Goal: Transaction & Acquisition: Obtain resource

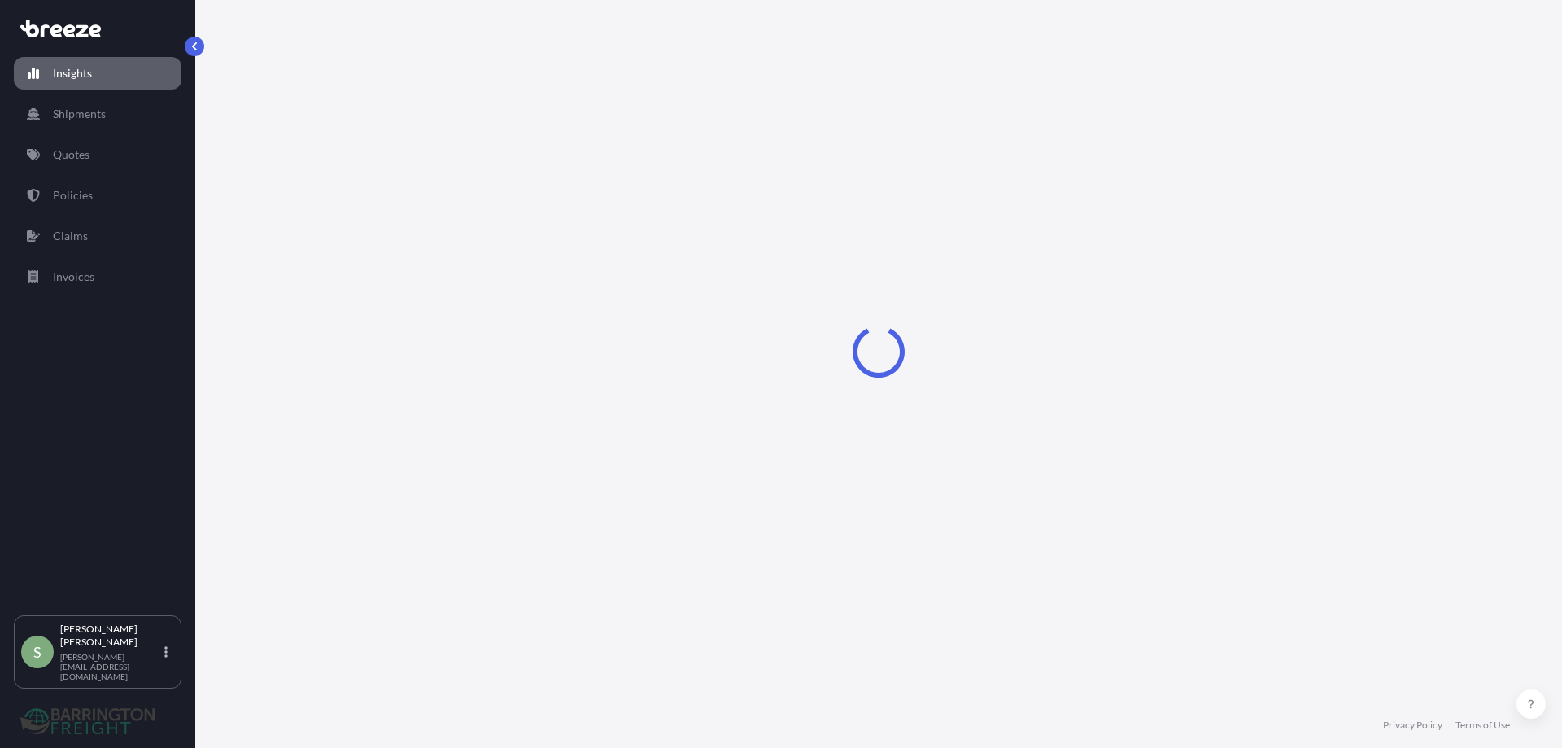
select select "2025"
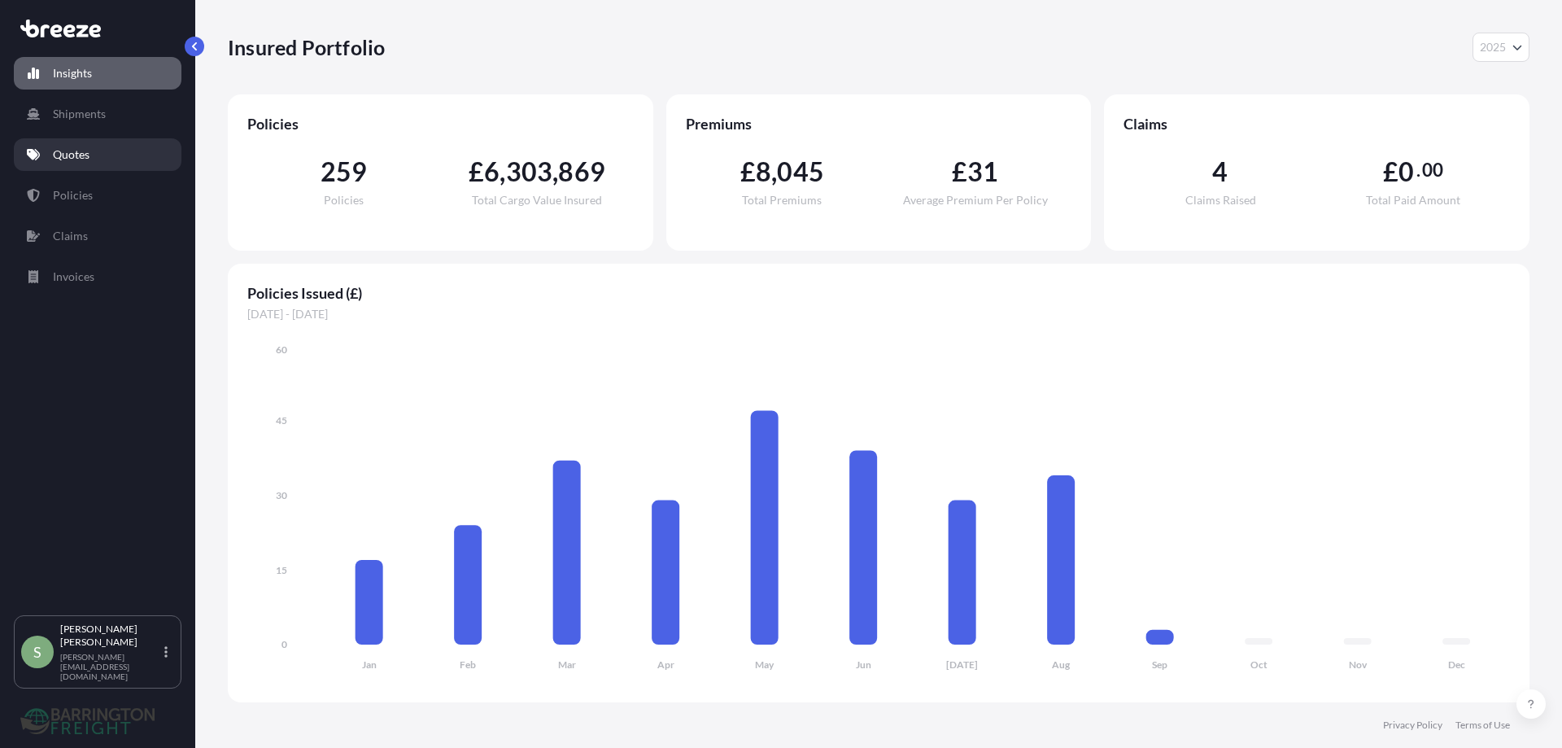
click at [85, 151] on p "Quotes" at bounding box center [71, 154] width 37 height 16
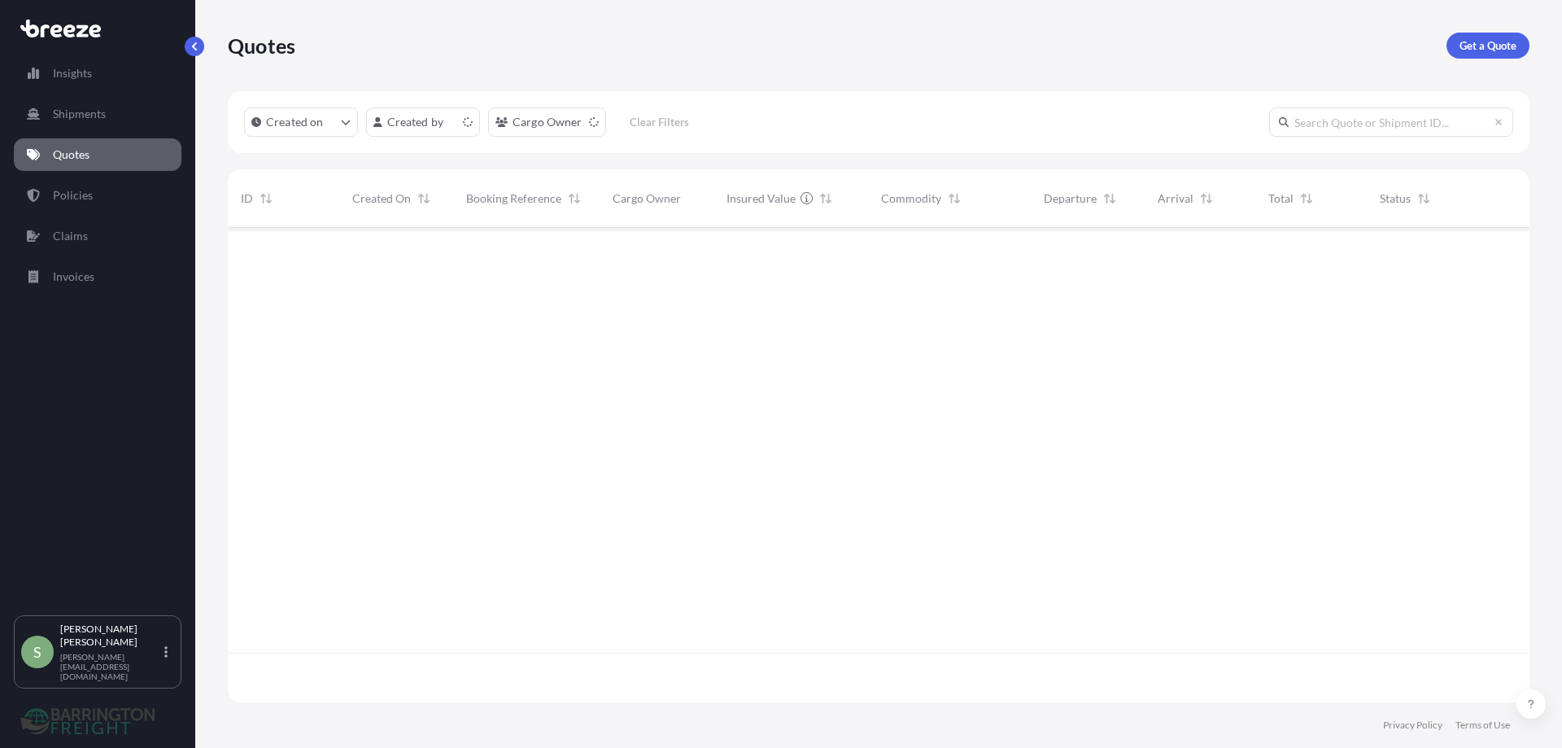
scroll to position [471, 1290]
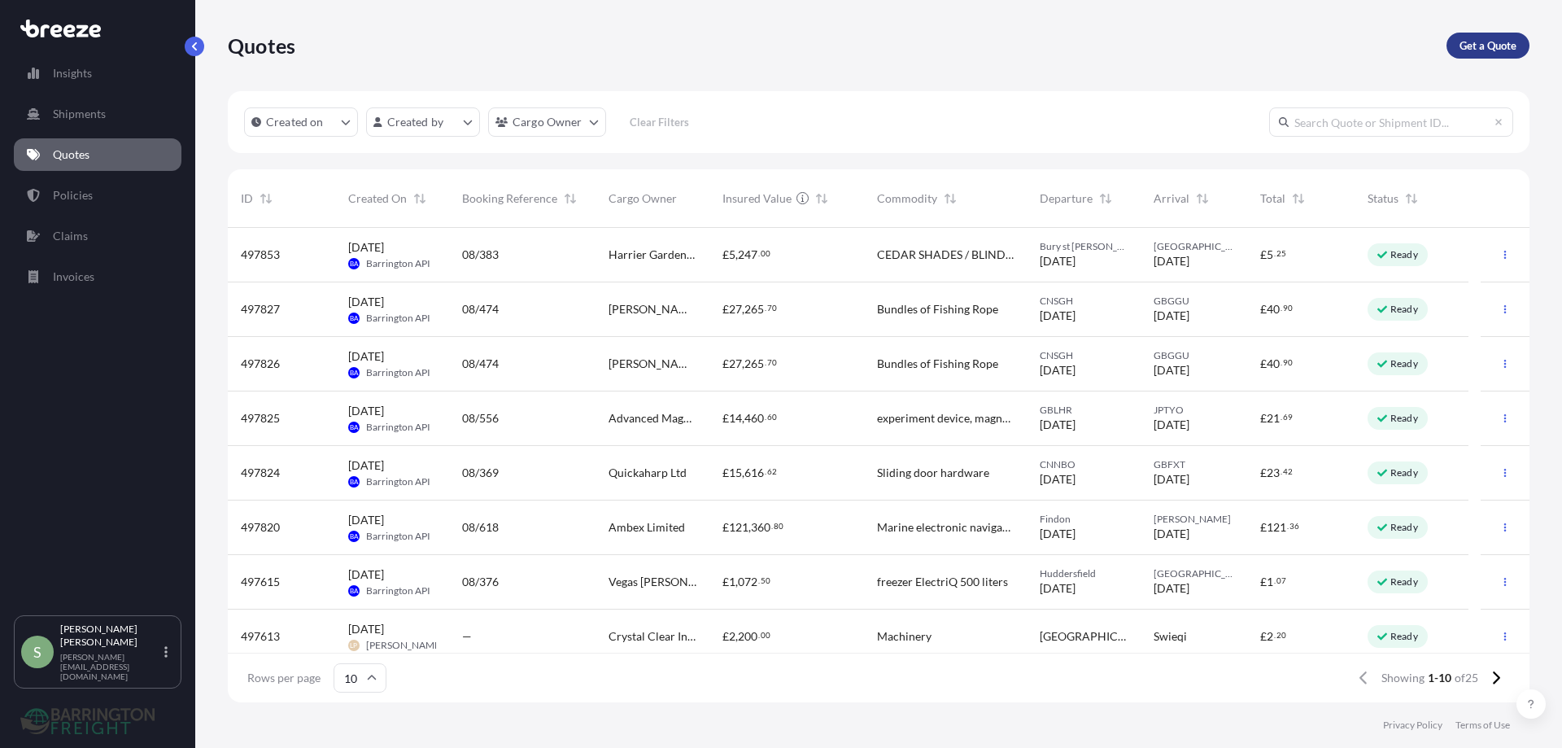
click at [1494, 48] on p "Get a Quote" at bounding box center [1488, 45] width 57 height 16
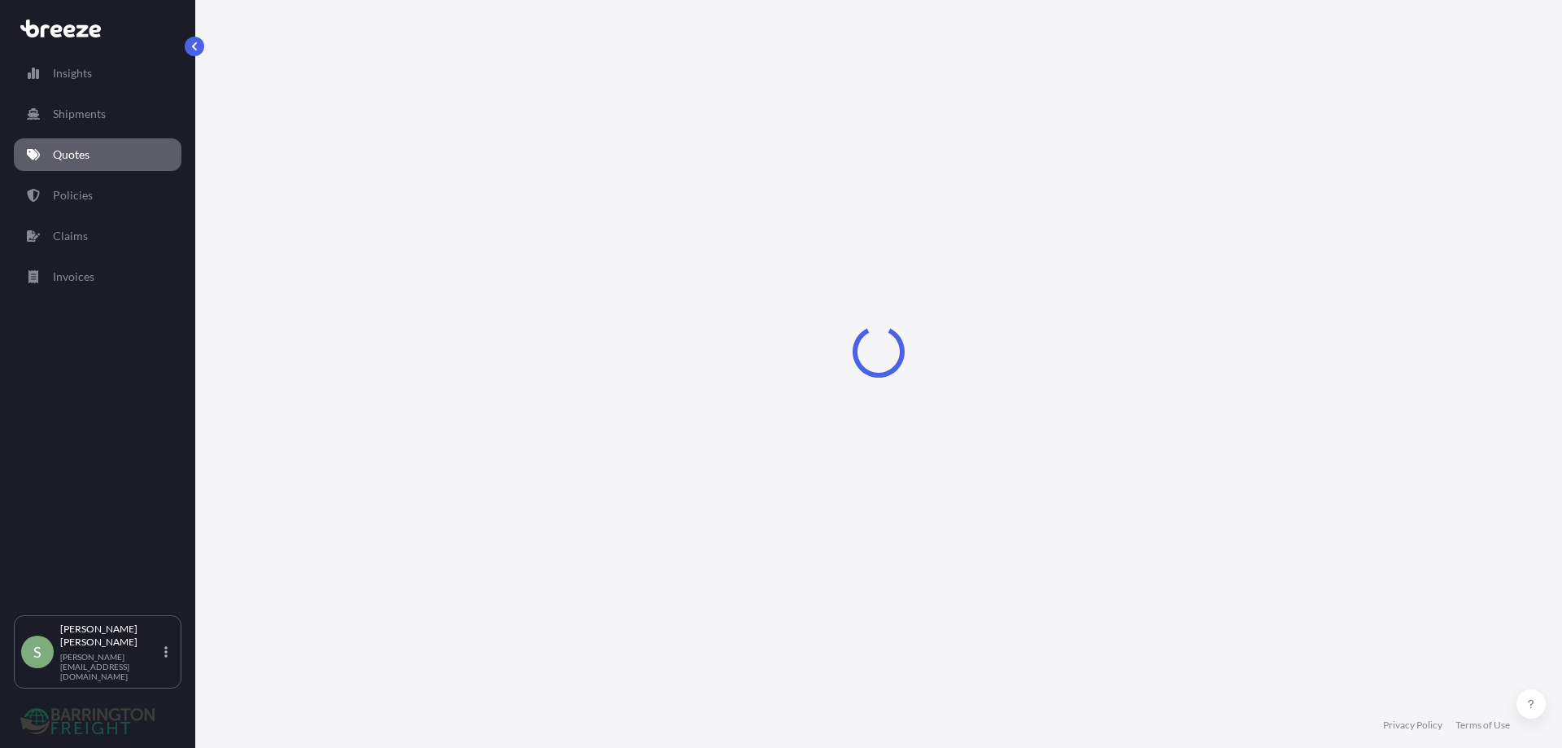
select select "Sea"
select select "1"
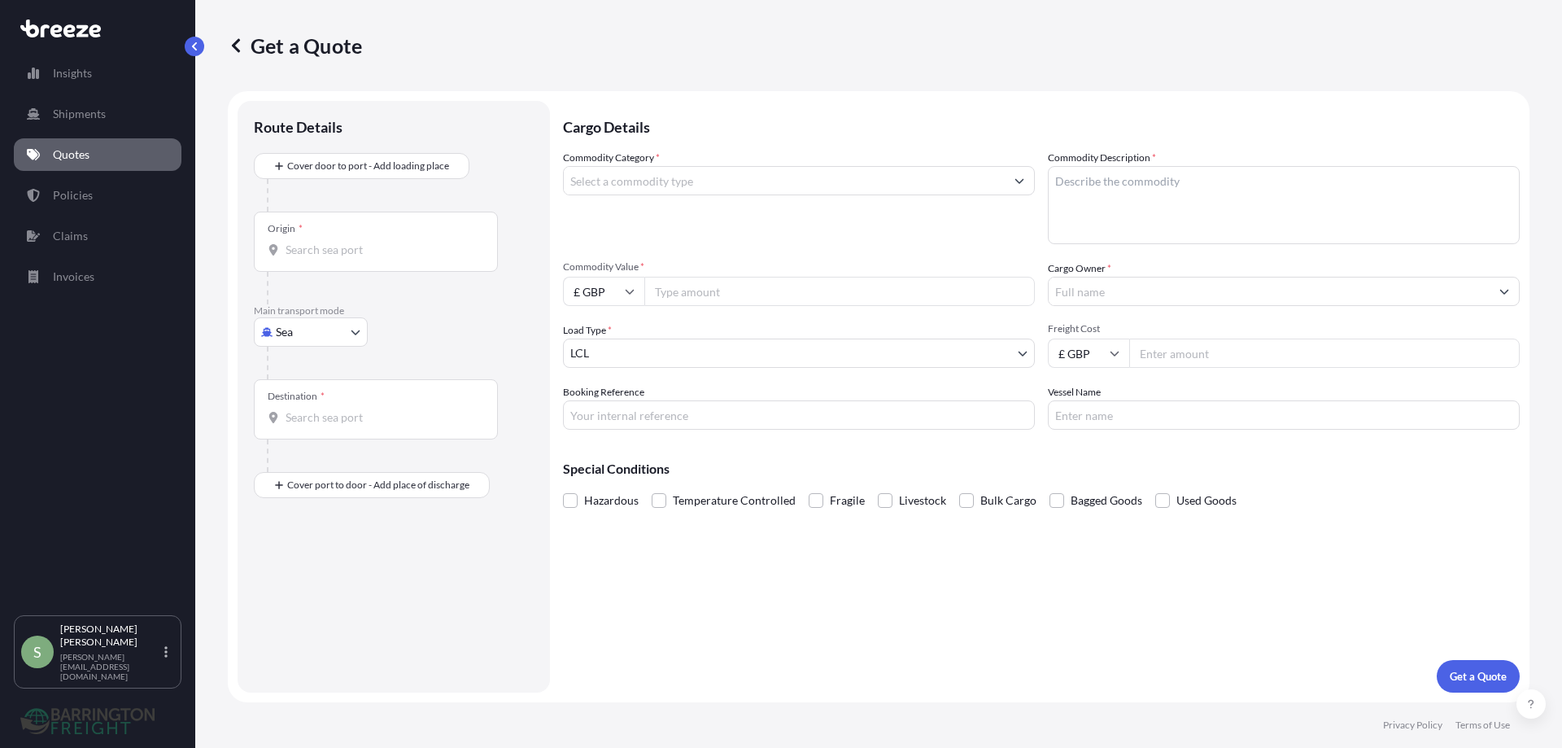
click at [281, 338] on body "Insights Shipments Quotes Policies Claims Invoices S [PERSON_NAME] [PERSON_NAME…" at bounding box center [781, 374] width 1562 height 748
click at [281, 406] on div "Air" at bounding box center [310, 403] width 101 height 29
select select "Air"
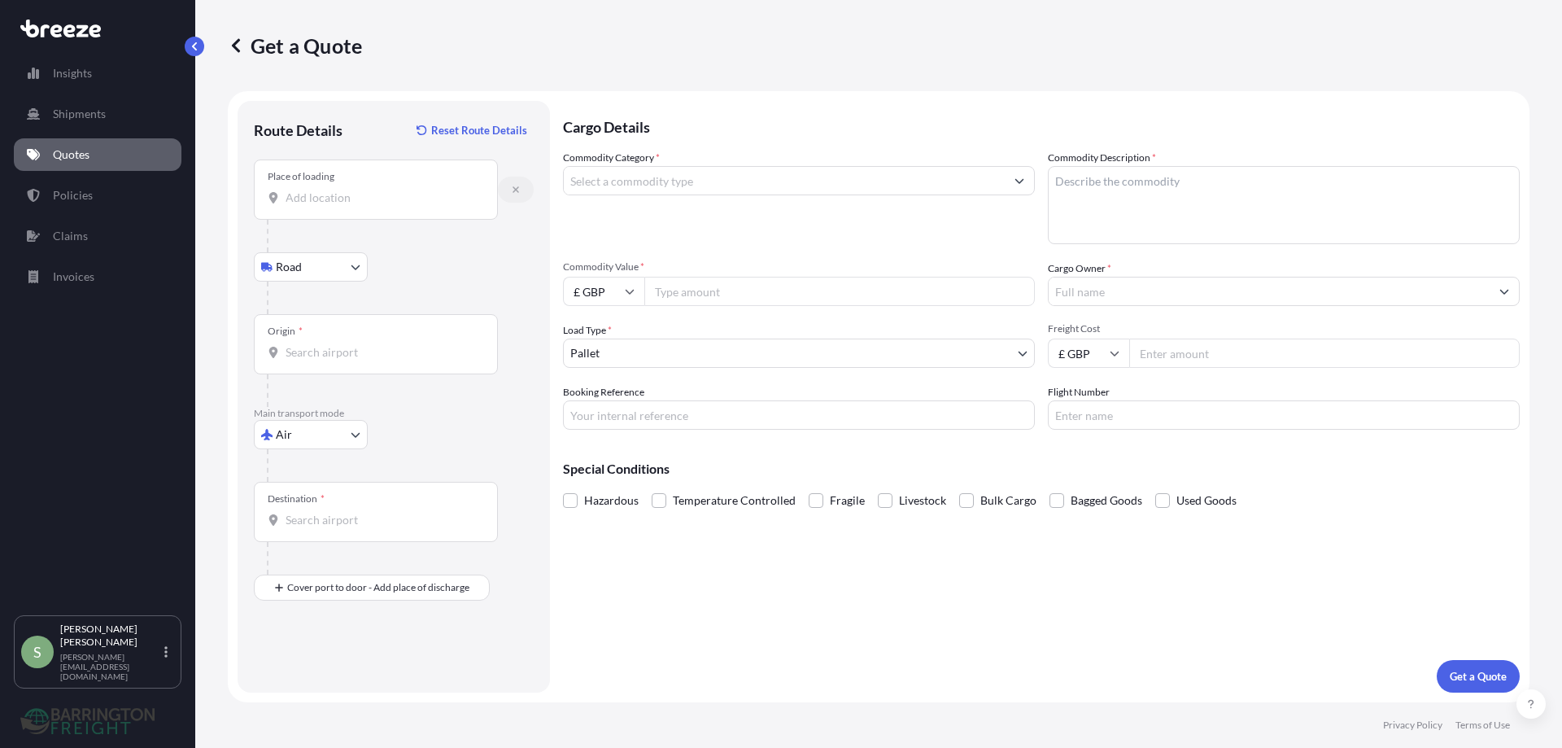
click at [518, 184] on button "button" at bounding box center [516, 190] width 36 height 26
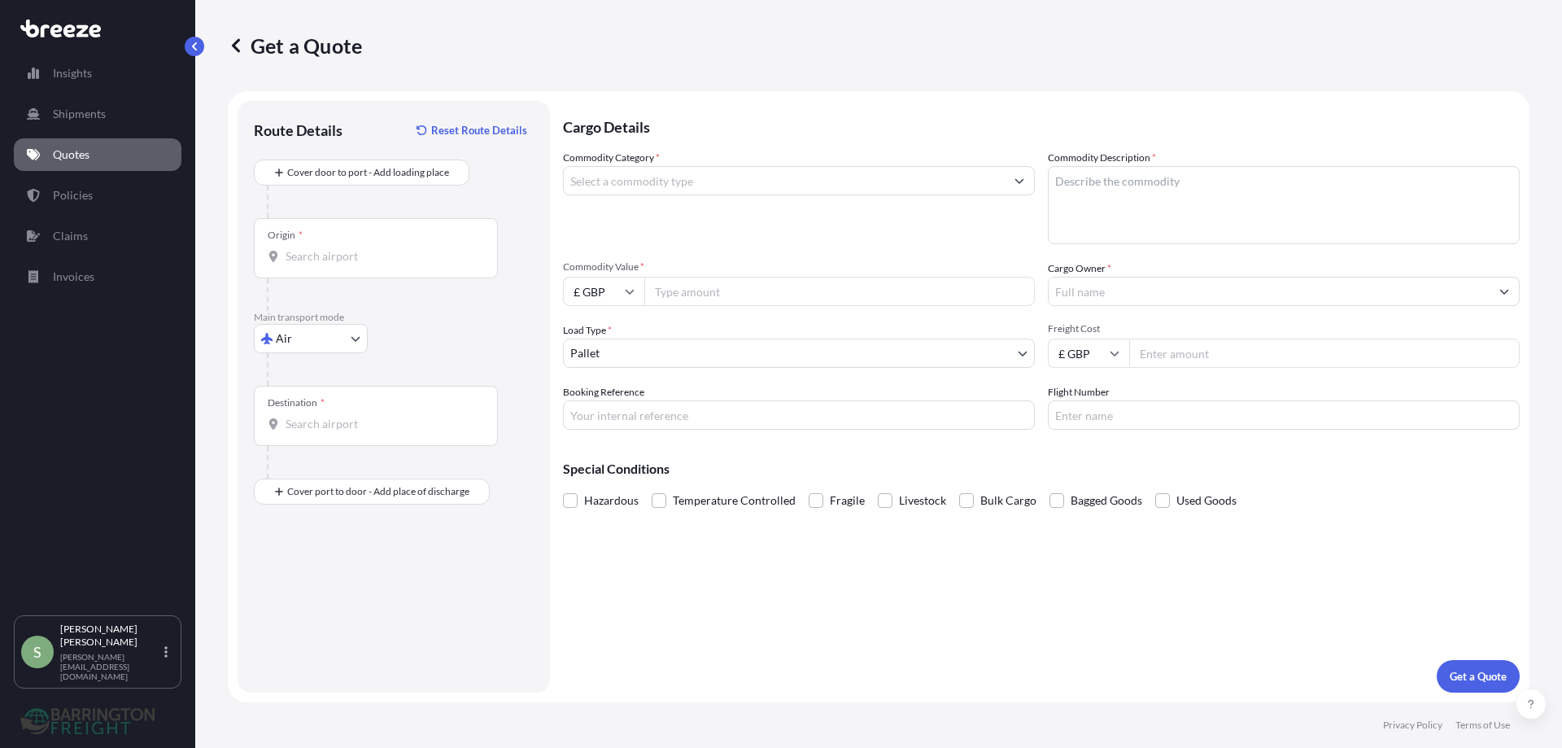
click at [295, 255] on input "Origin *" at bounding box center [382, 256] width 192 height 16
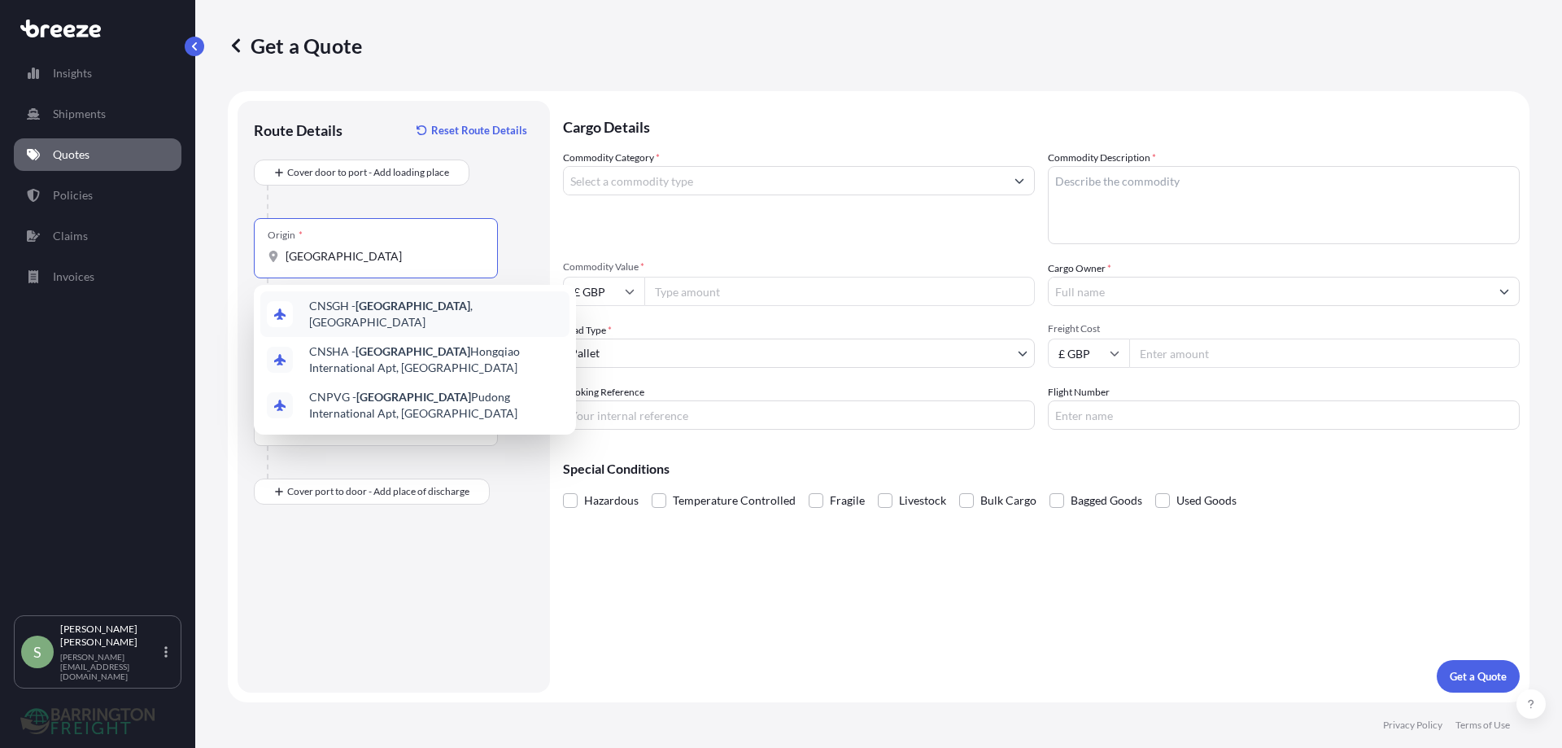
click at [349, 313] on span "CNSGH - [GEOGRAPHIC_DATA] , [GEOGRAPHIC_DATA]" at bounding box center [436, 314] width 254 height 33
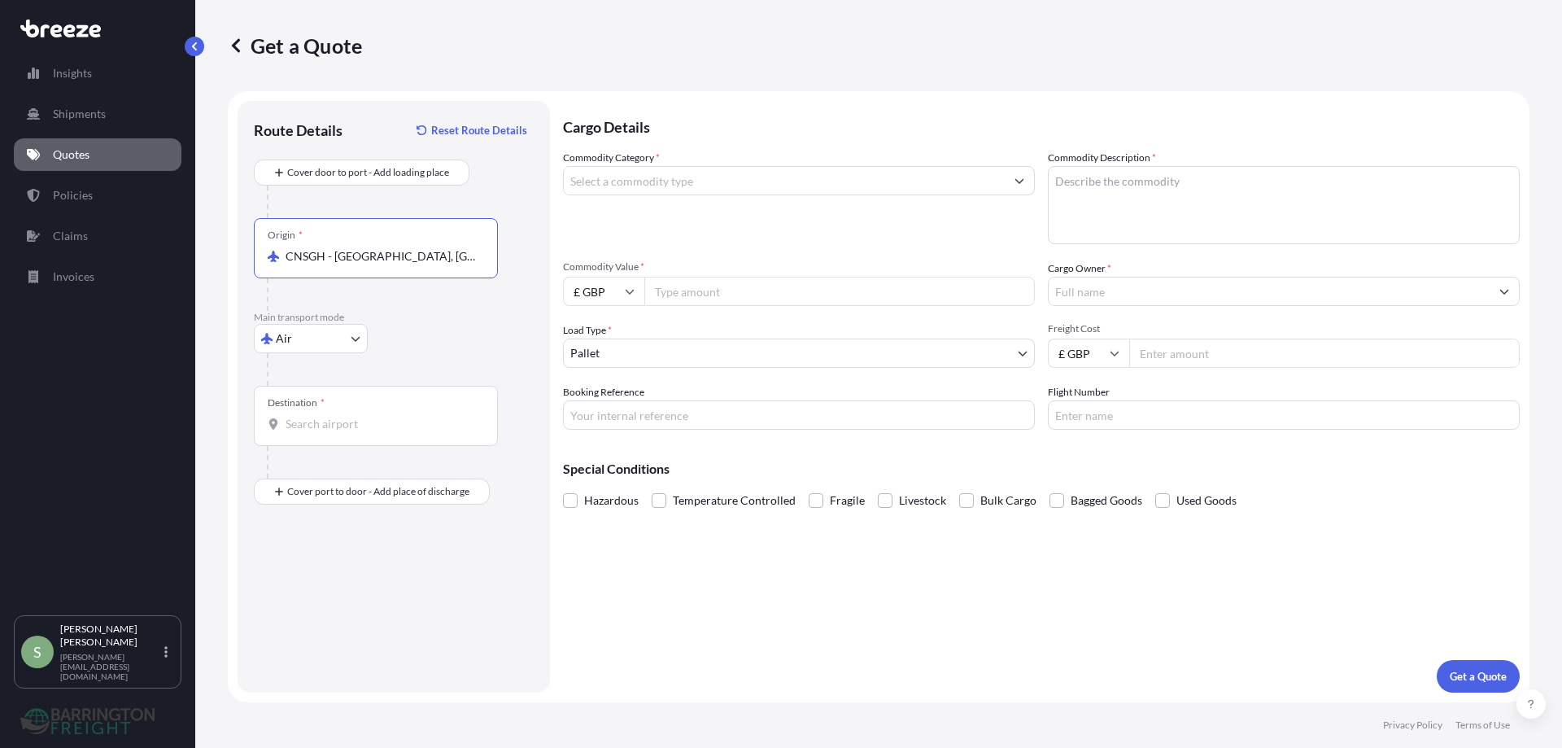
type input "CNSGH - [GEOGRAPHIC_DATA], [GEOGRAPHIC_DATA]"
click at [288, 409] on div "Destination *" at bounding box center [376, 416] width 244 height 60
click at [288, 416] on input "Destination *" at bounding box center [382, 424] width 192 height 16
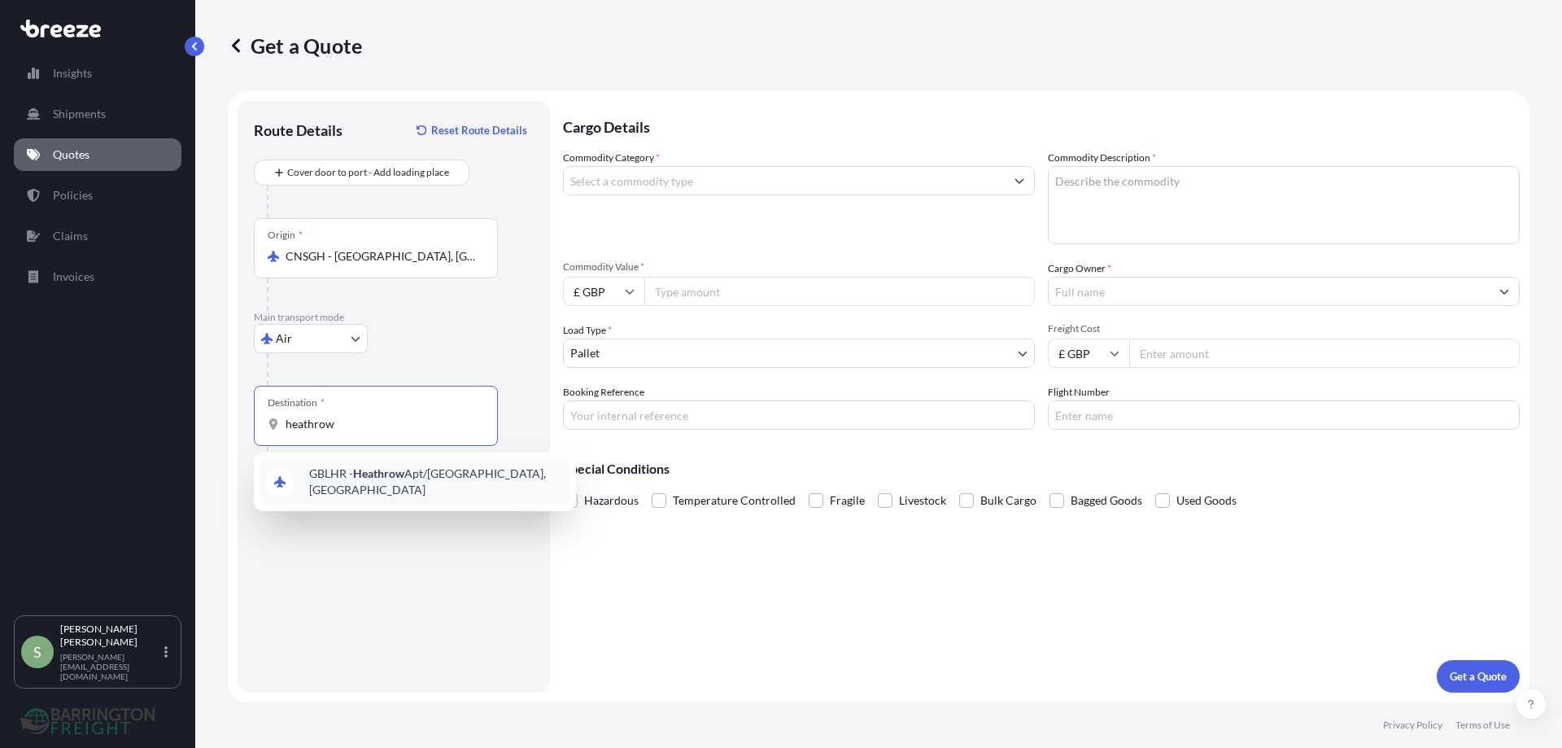
click at [329, 477] on span "GBLHR - Heathrow Apt/[GEOGRAPHIC_DATA], [GEOGRAPHIC_DATA]" at bounding box center [436, 481] width 254 height 33
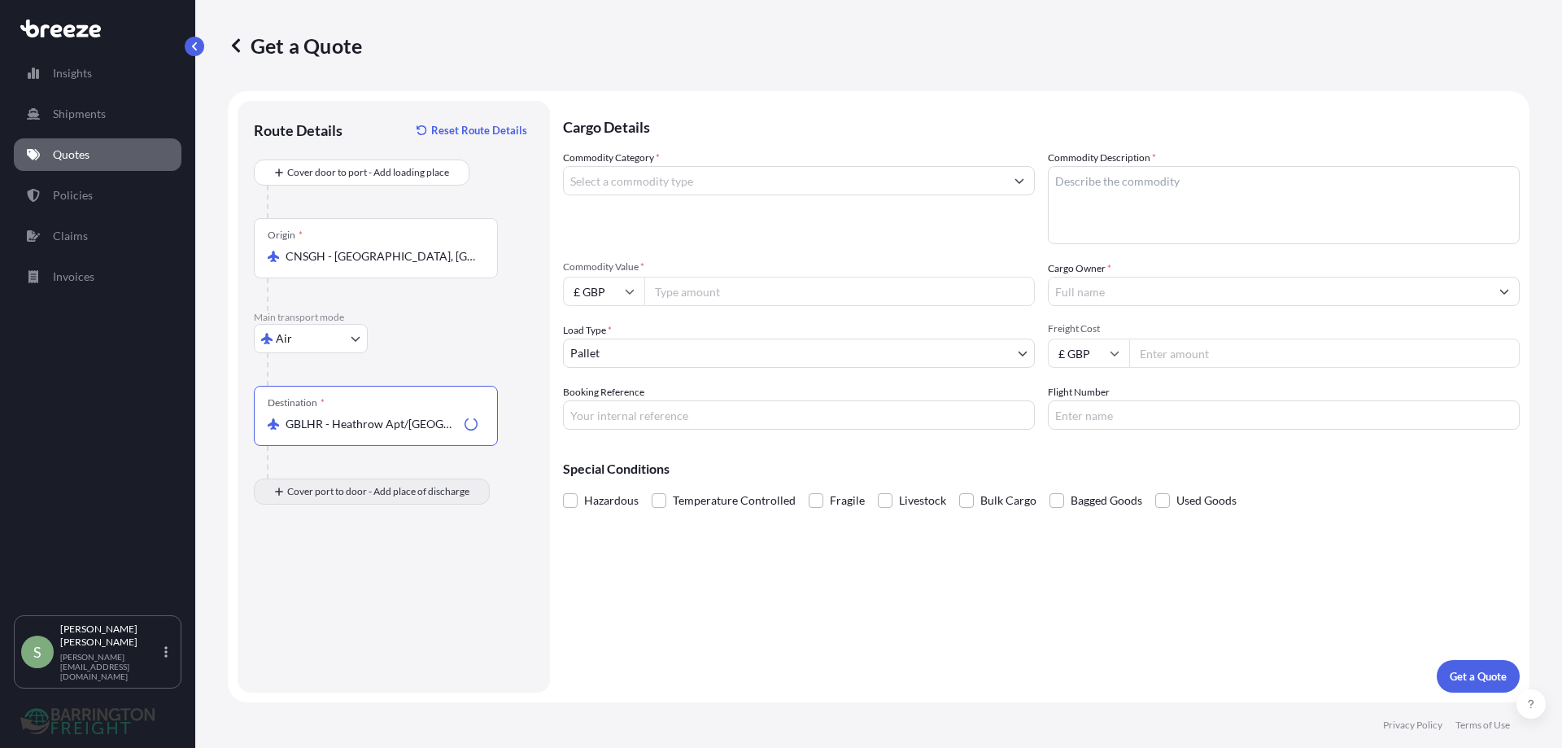
type input "GBLHR - Heathrow Apt/[GEOGRAPHIC_DATA], [GEOGRAPHIC_DATA]"
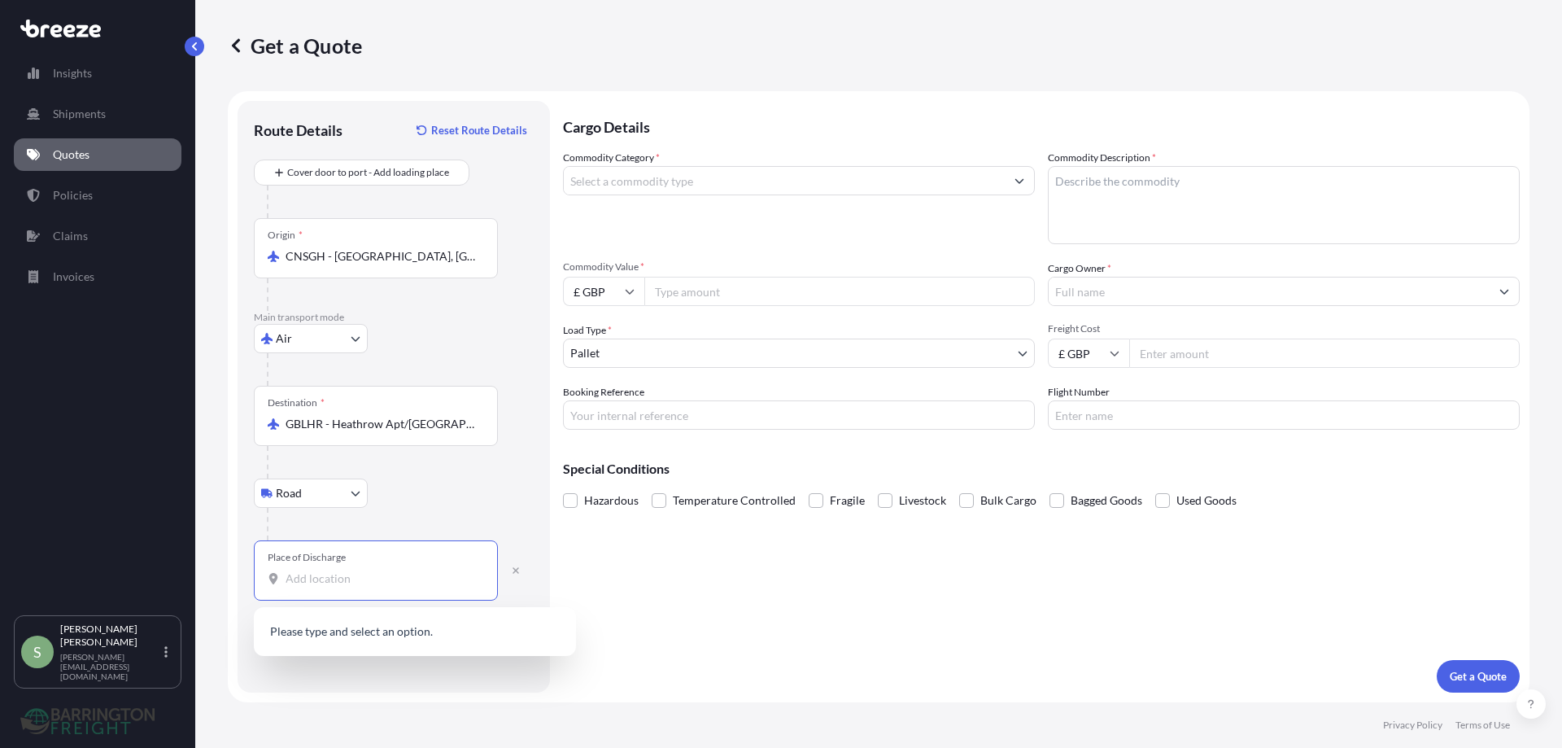
click at [299, 575] on input "Place of Discharge" at bounding box center [382, 578] width 192 height 16
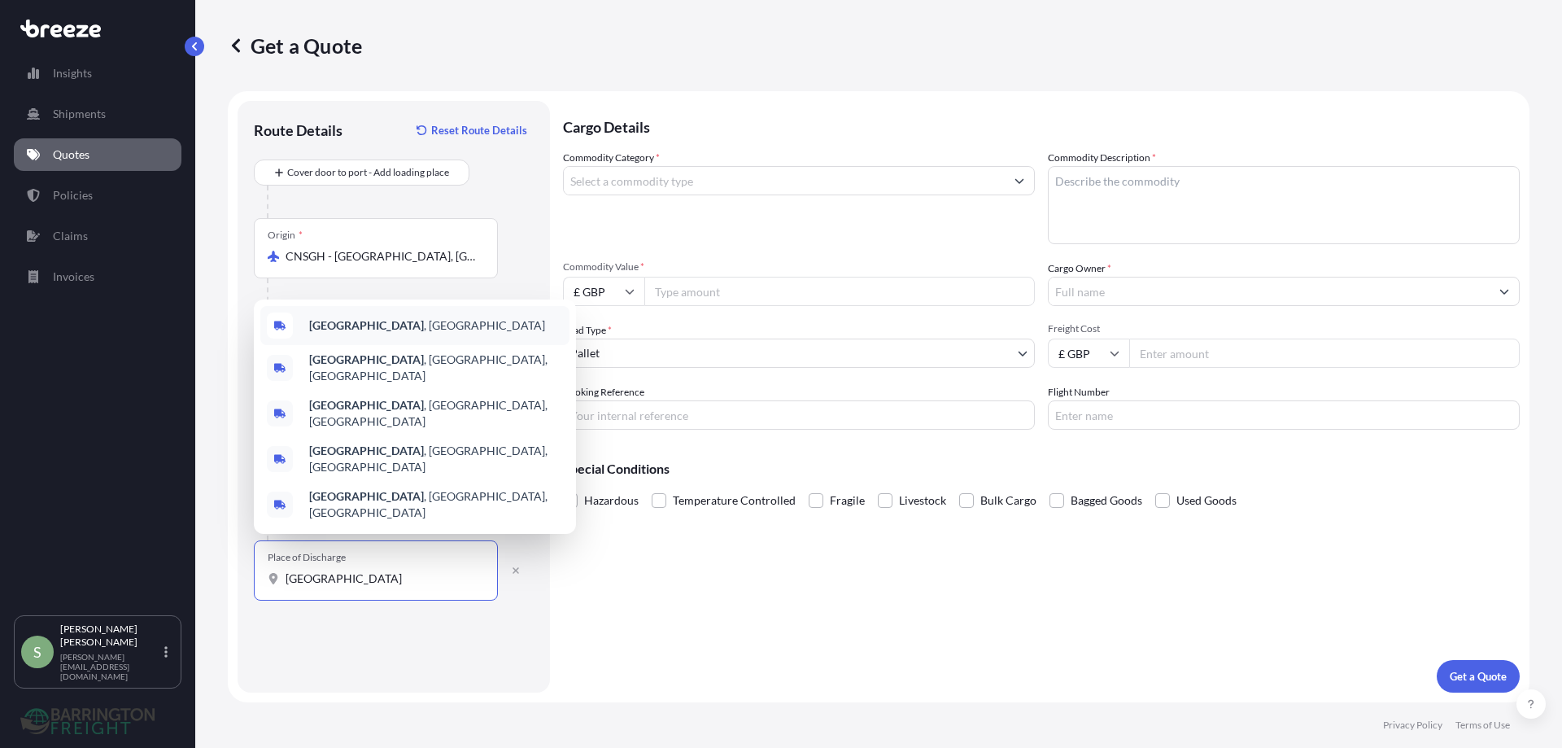
click at [325, 332] on b "[GEOGRAPHIC_DATA]" at bounding box center [366, 325] width 115 height 14
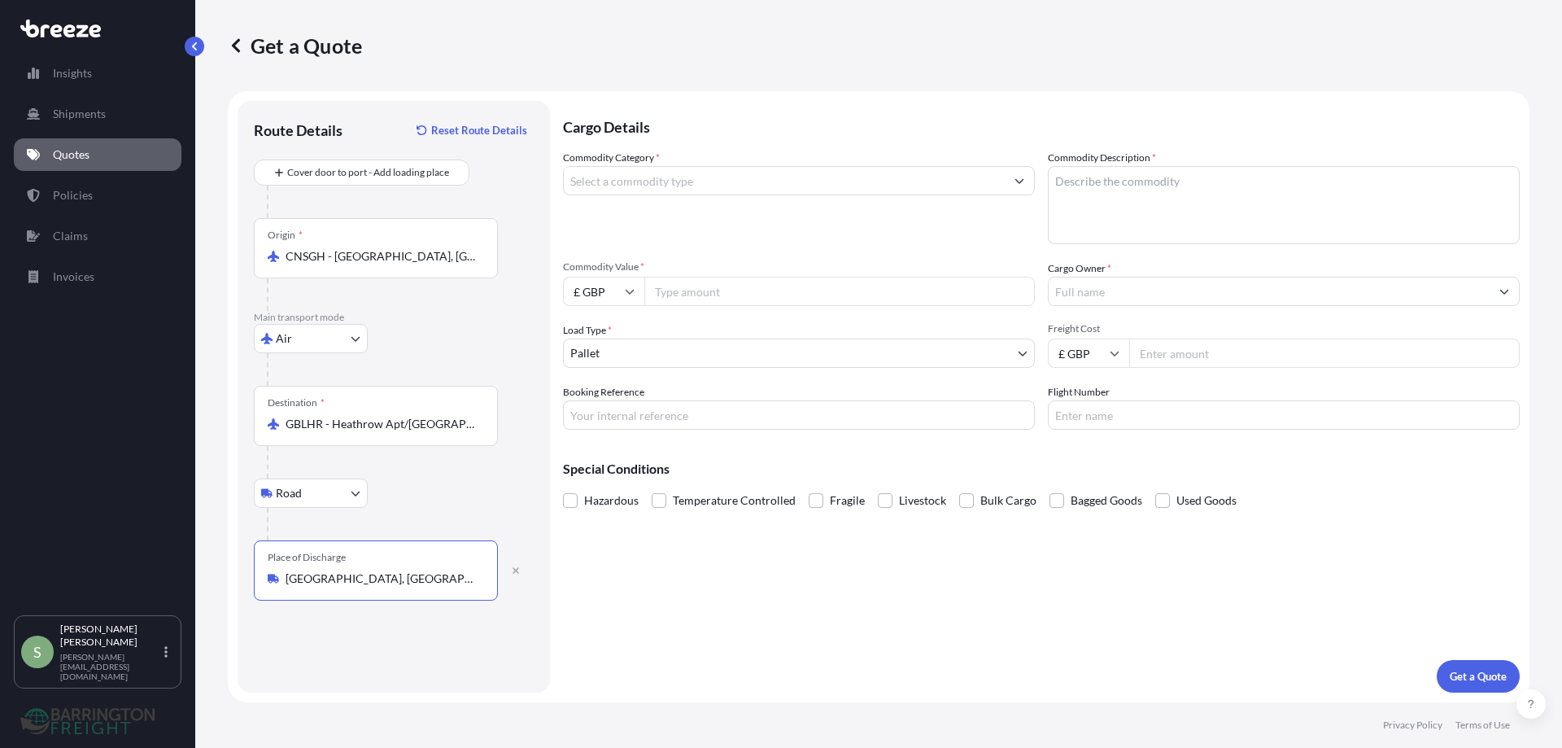
type input "[GEOGRAPHIC_DATA], [GEOGRAPHIC_DATA]"
click at [657, 286] on input "Commodity Value *" at bounding box center [839, 291] width 391 height 29
type input "40200"
click at [620, 286] on input "£ GBP" at bounding box center [603, 291] width 81 height 29
click at [589, 403] on div "$ USD" at bounding box center [604, 404] width 68 height 31
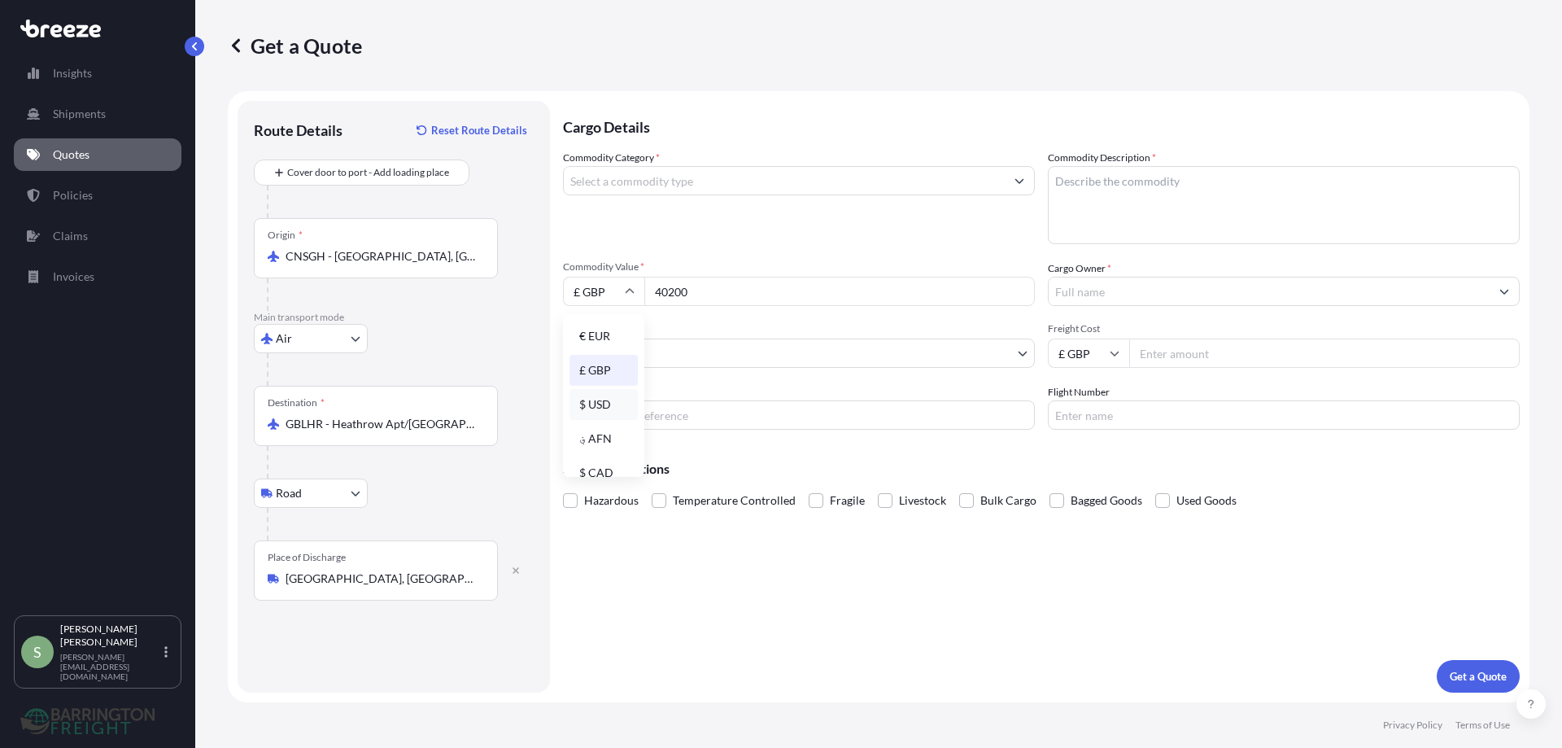
type input "$ USD"
click at [1111, 292] on input "Cargo Owner *" at bounding box center [1269, 291] width 441 height 29
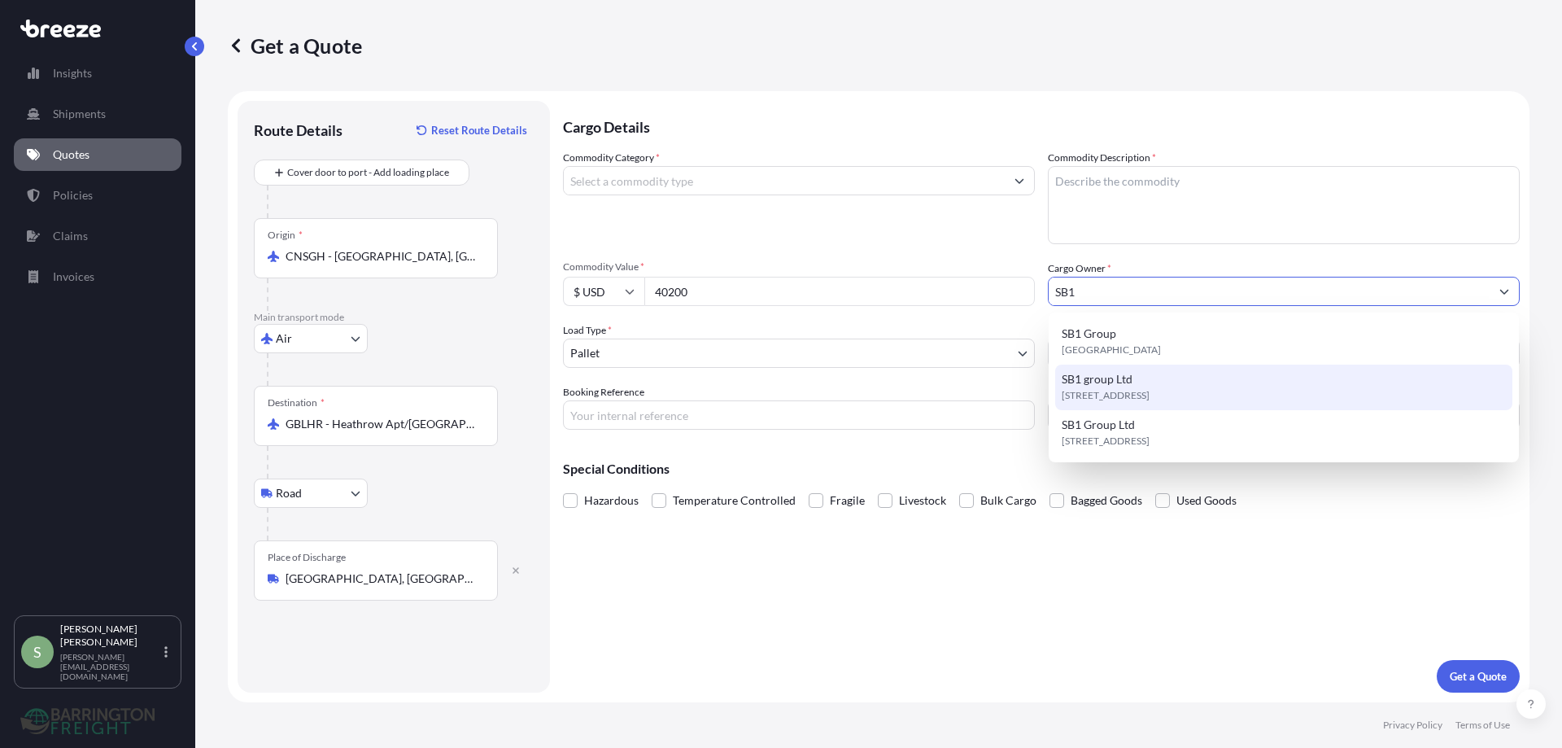
click at [1096, 384] on span "SB1 group Ltd" at bounding box center [1097, 379] width 71 height 16
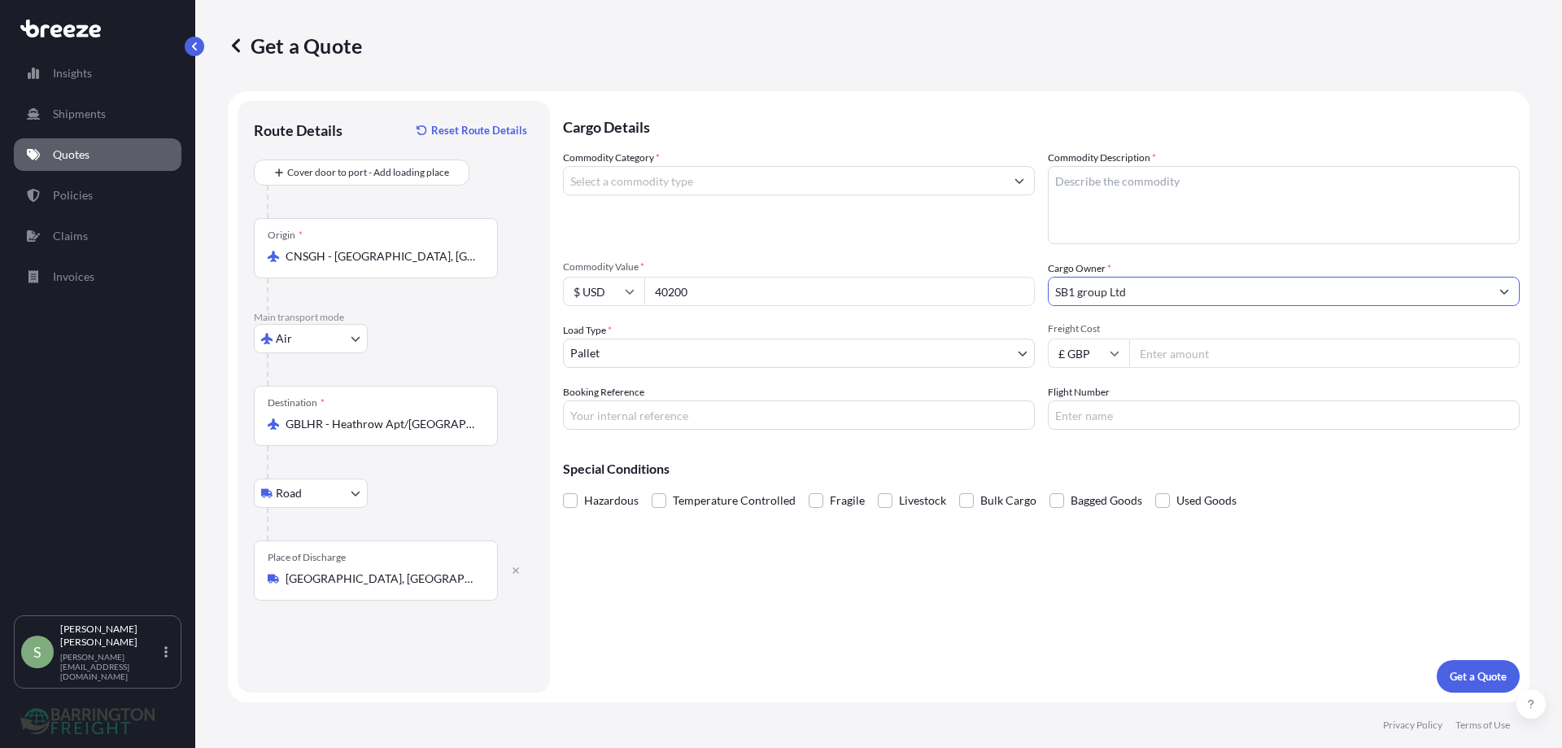
type input "SB1 group Ltd"
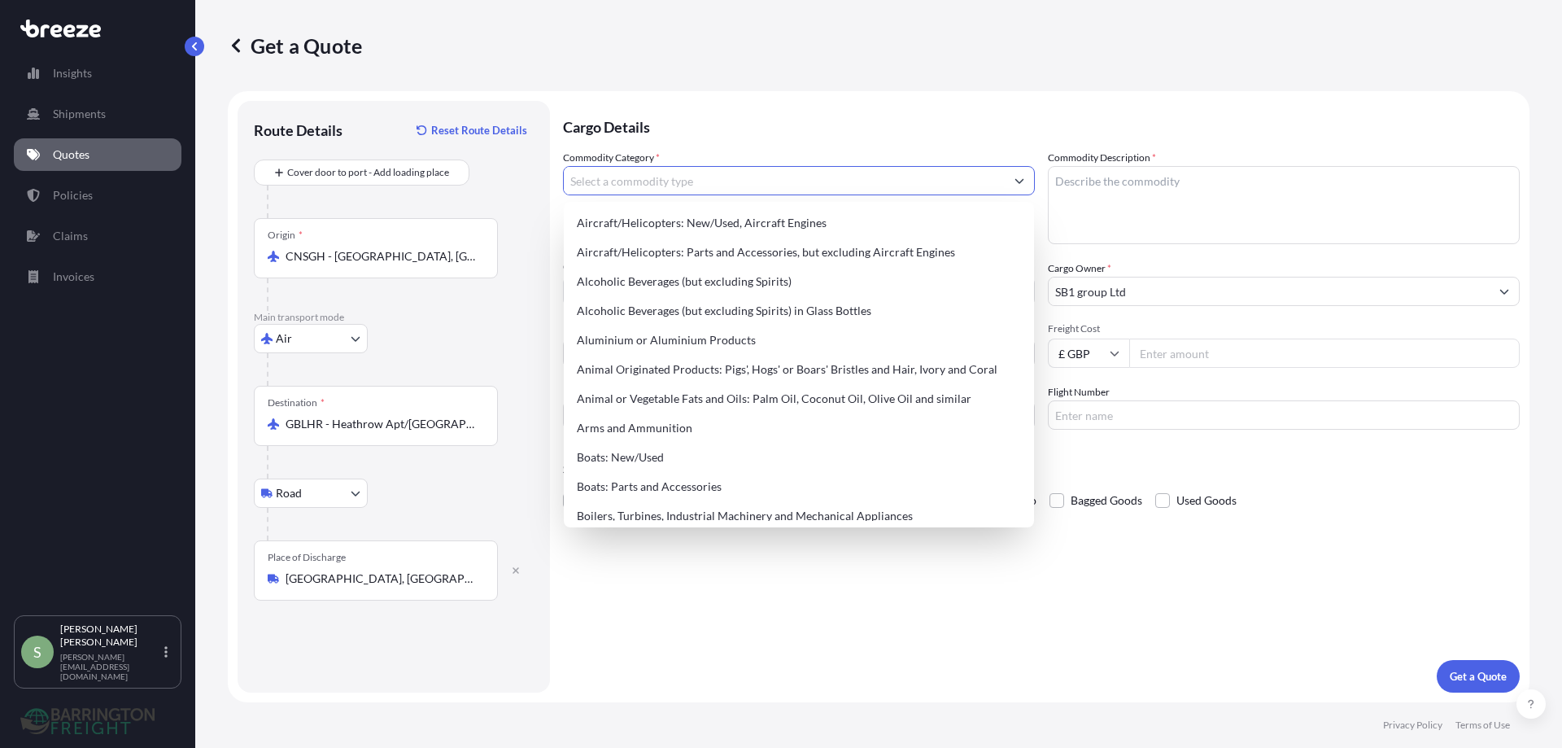
click at [631, 190] on input "Commodity Category *" at bounding box center [784, 180] width 441 height 29
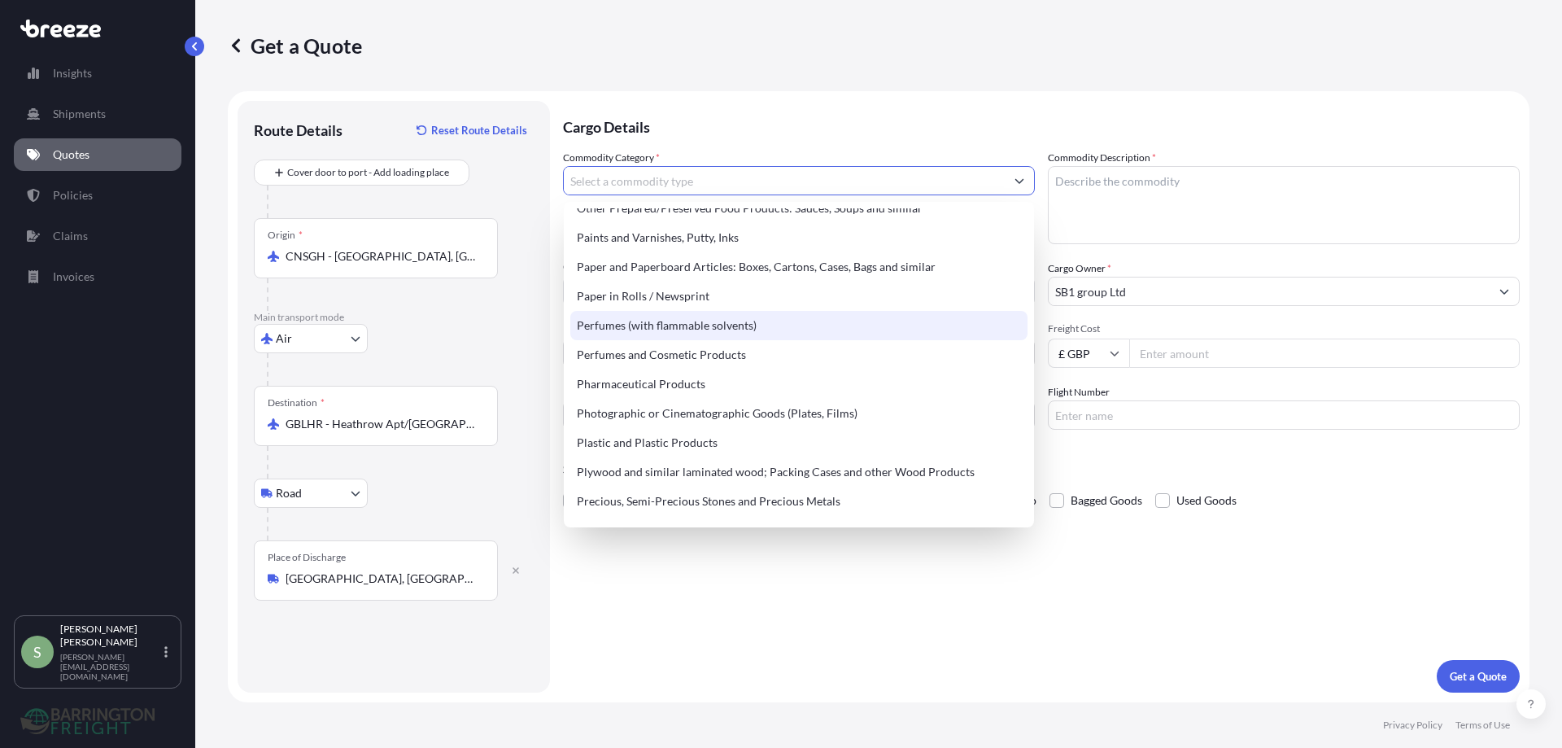
scroll to position [2767, 0]
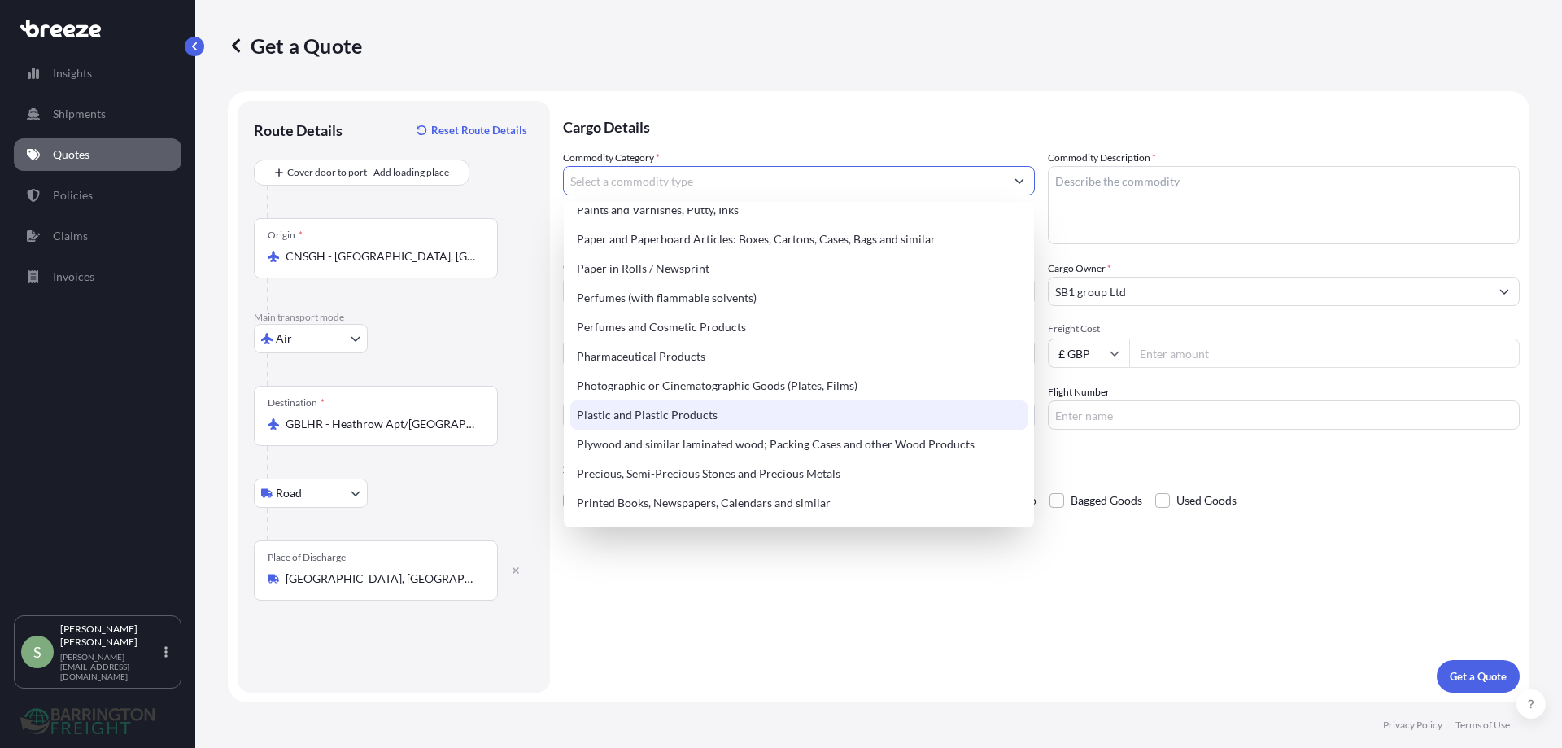
click at [607, 419] on div "Plastic and Plastic Products" at bounding box center [798, 414] width 457 height 29
type input "Plastic and Plastic Products"
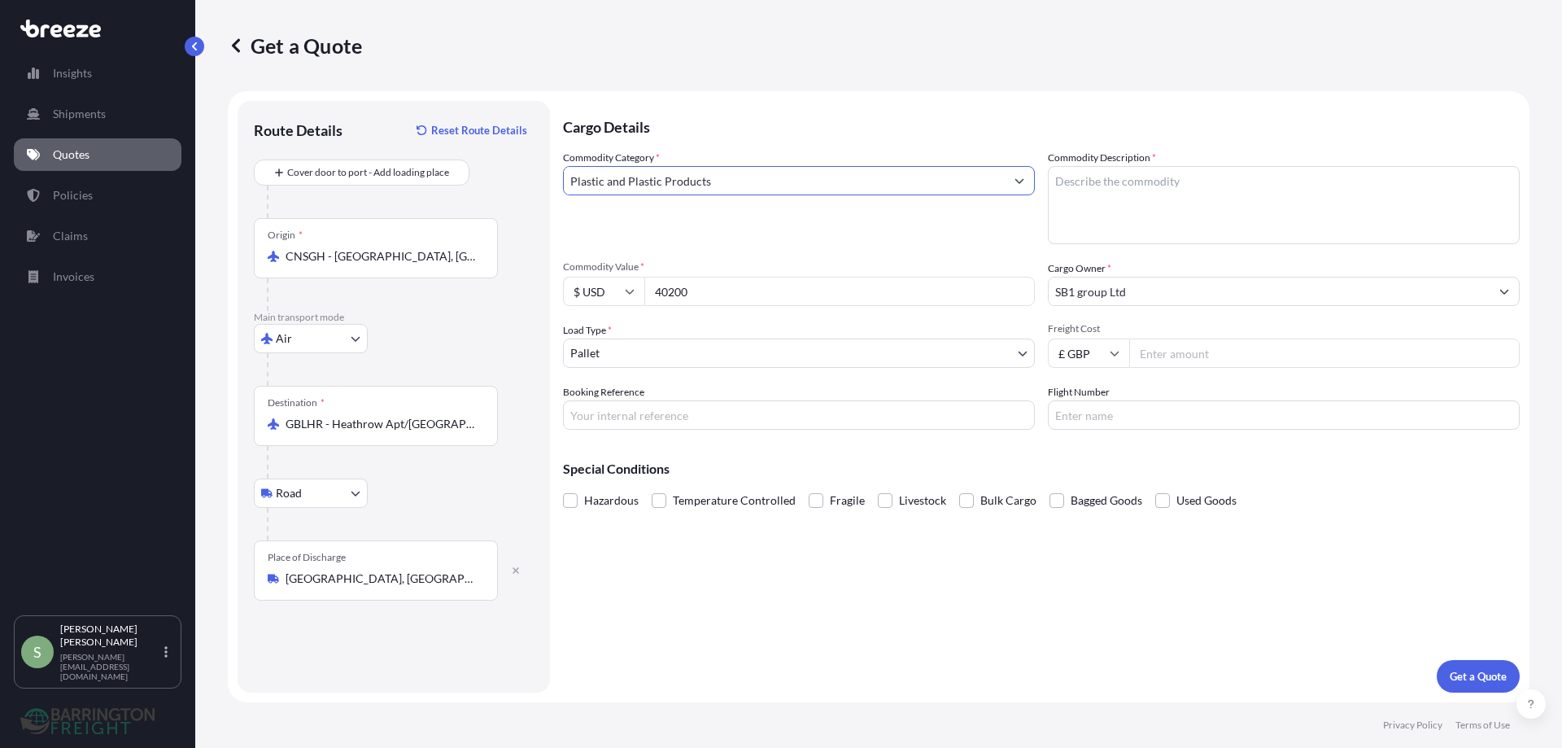
click at [1109, 186] on textarea "Commodity Description *" at bounding box center [1284, 205] width 472 height 78
click at [1105, 186] on textarea "Commodity Description *" at bounding box center [1284, 205] width 472 height 78
type textarea "Cosmetics packaging"
click at [607, 414] on input "Booking Reference" at bounding box center [799, 414] width 472 height 29
type input "SB1"
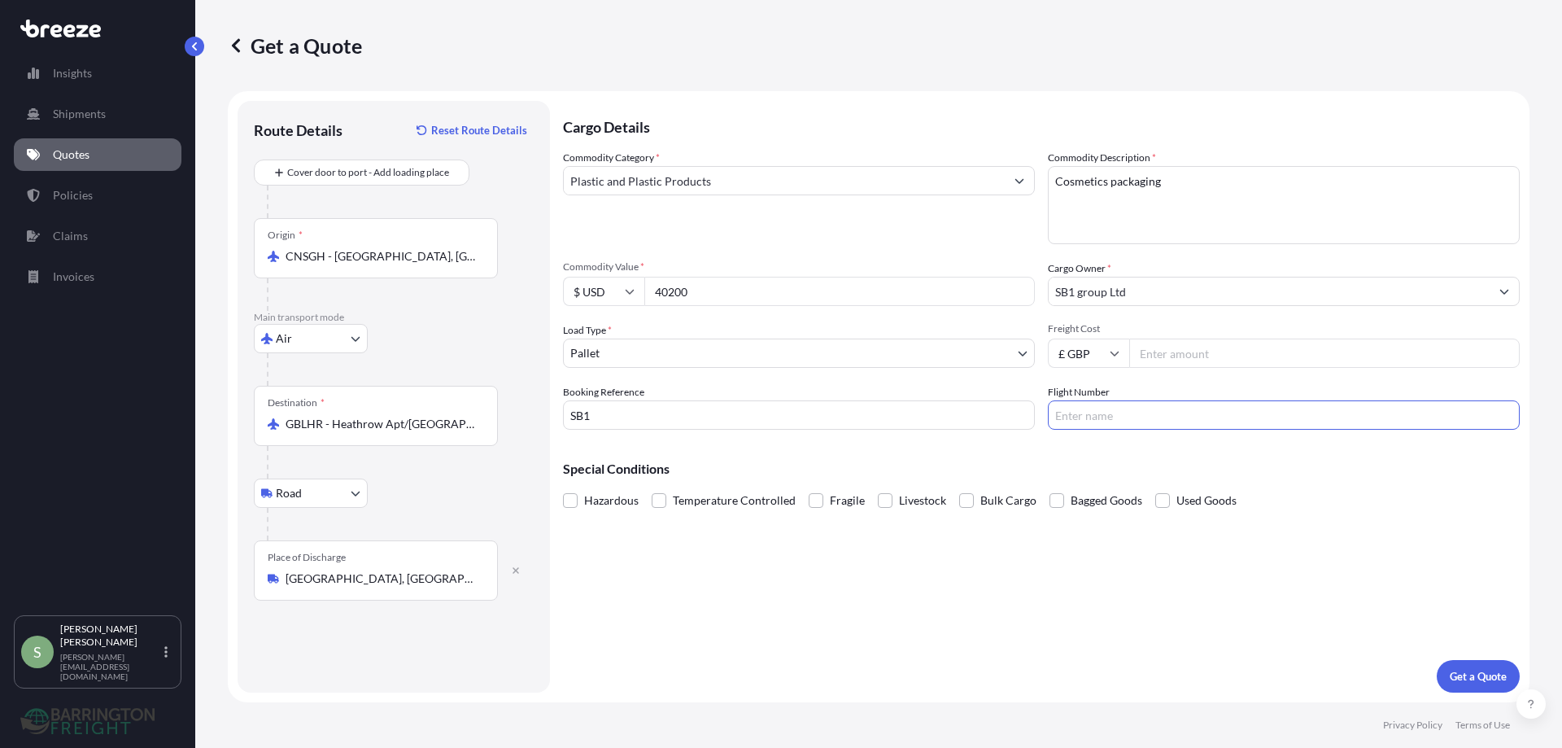
click at [1088, 415] on input "Flight Number" at bounding box center [1284, 414] width 472 height 29
click at [1159, 348] on input "Freight Cost" at bounding box center [1324, 353] width 391 height 29
click at [984, 610] on div "Cargo Details Commodity Category * Plastic and Plastic Products Commodity Descr…" at bounding box center [1041, 397] width 957 height 592
drag, startPoint x: 1183, startPoint y: 355, endPoint x: 1081, endPoint y: 357, distance: 102.6
click at [1093, 356] on div "£ GBP 4039" at bounding box center [1284, 353] width 472 height 29
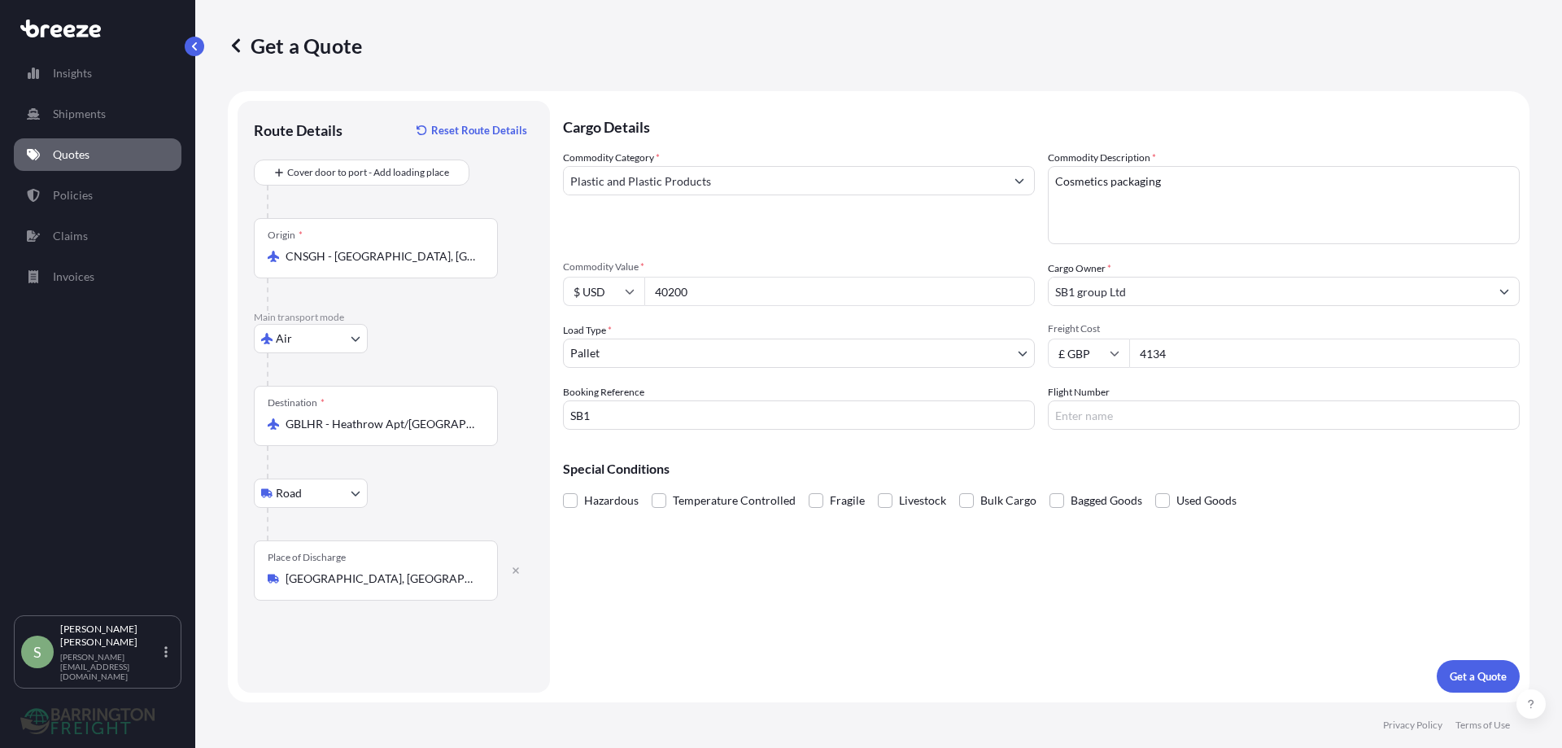
type input "4134"
click at [1080, 289] on input "SB1 group Ltd" at bounding box center [1269, 291] width 441 height 29
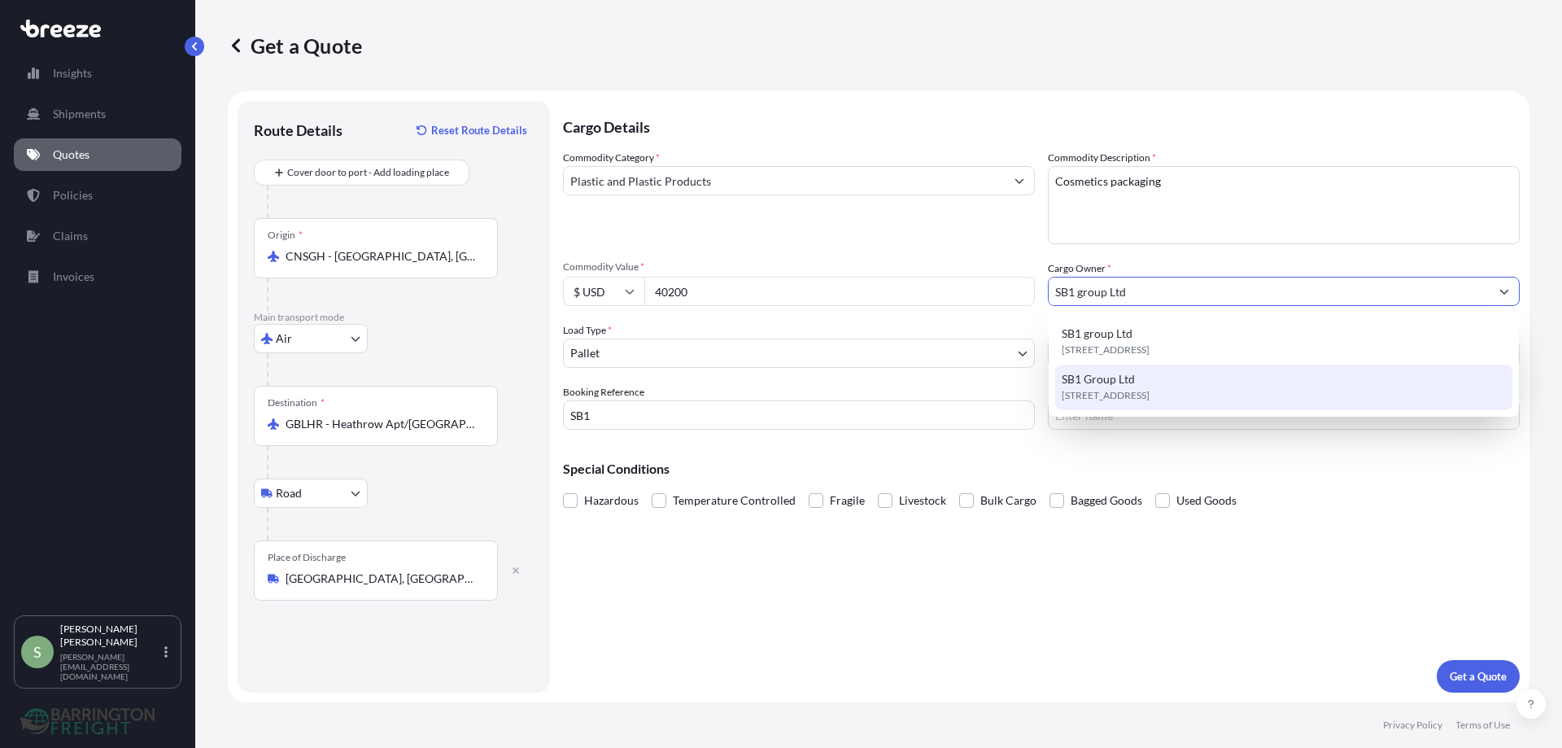
click at [1109, 378] on span "SB1 Group Ltd" at bounding box center [1098, 379] width 73 height 16
type input "SB1 Group Ltd"
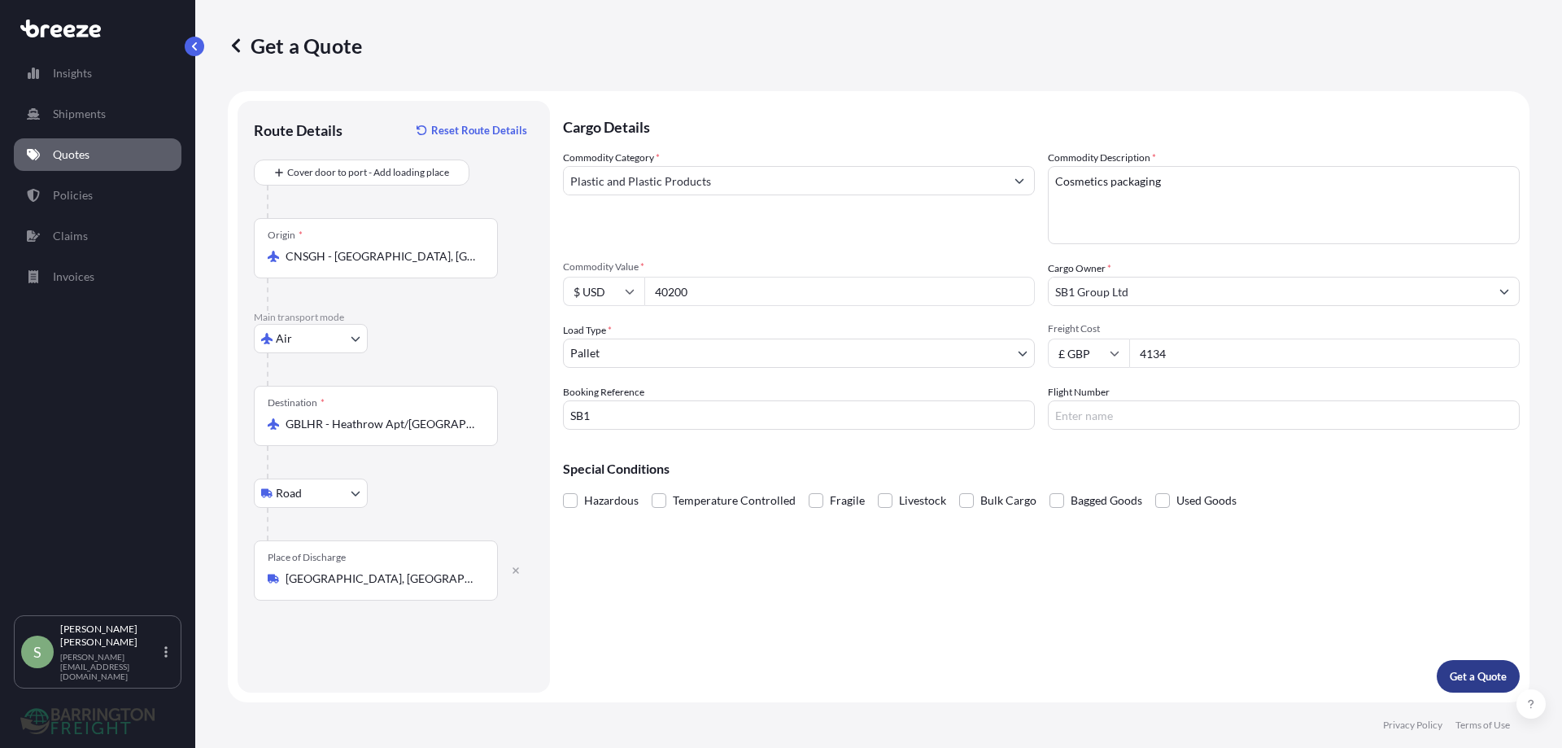
click at [1475, 686] on button "Get a Quote" at bounding box center [1478, 676] width 83 height 33
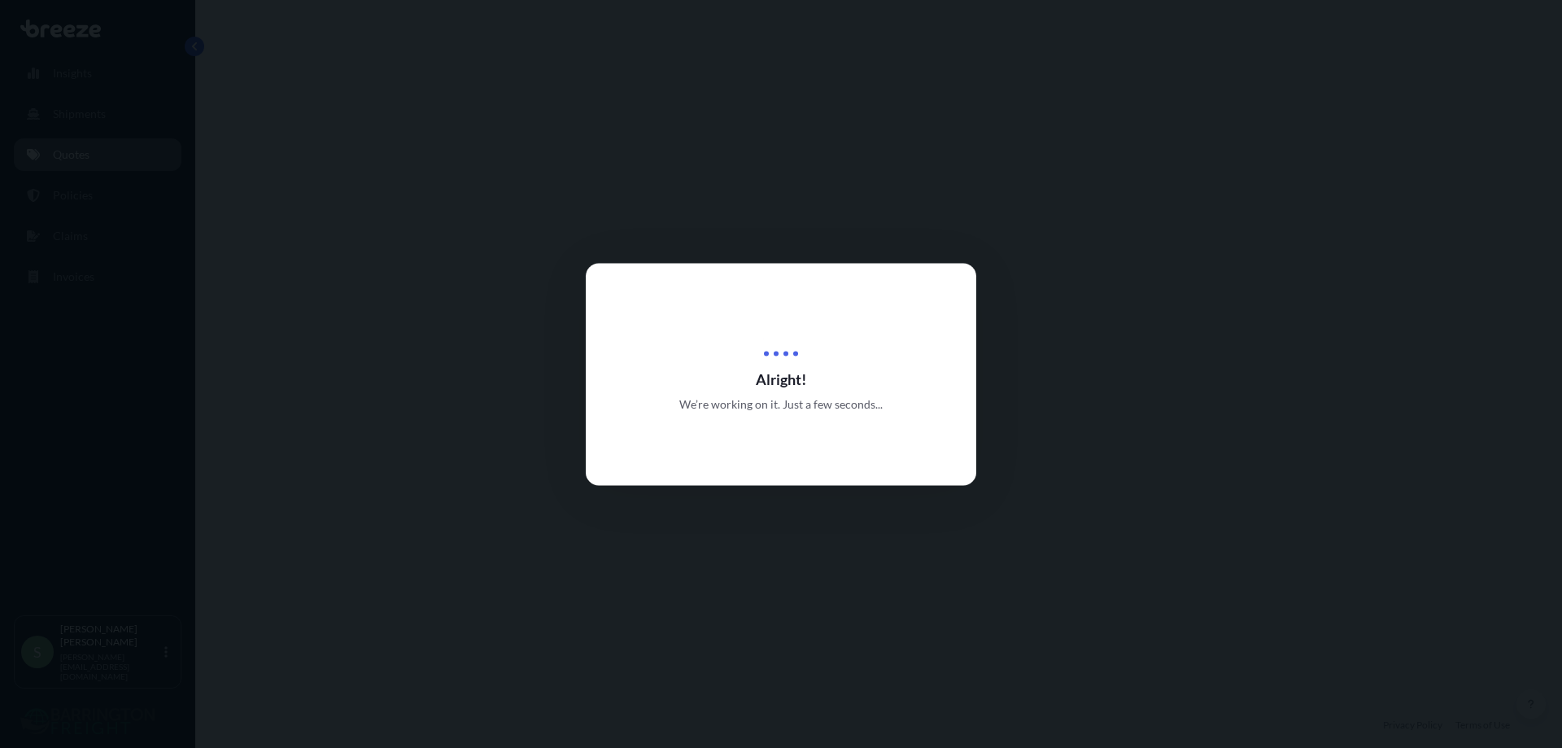
select select "Air"
select select "Road"
select select "1"
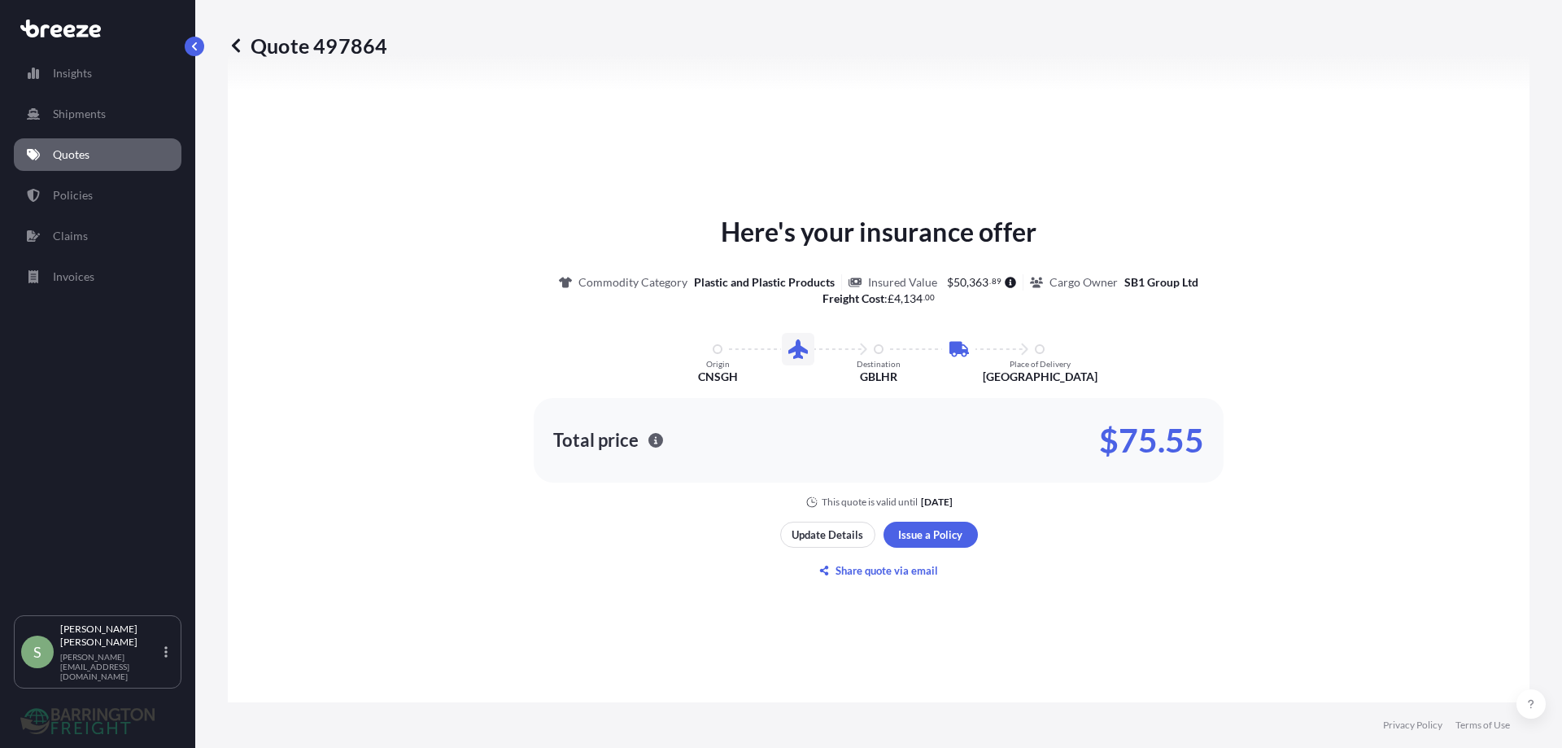
scroll to position [799, 0]
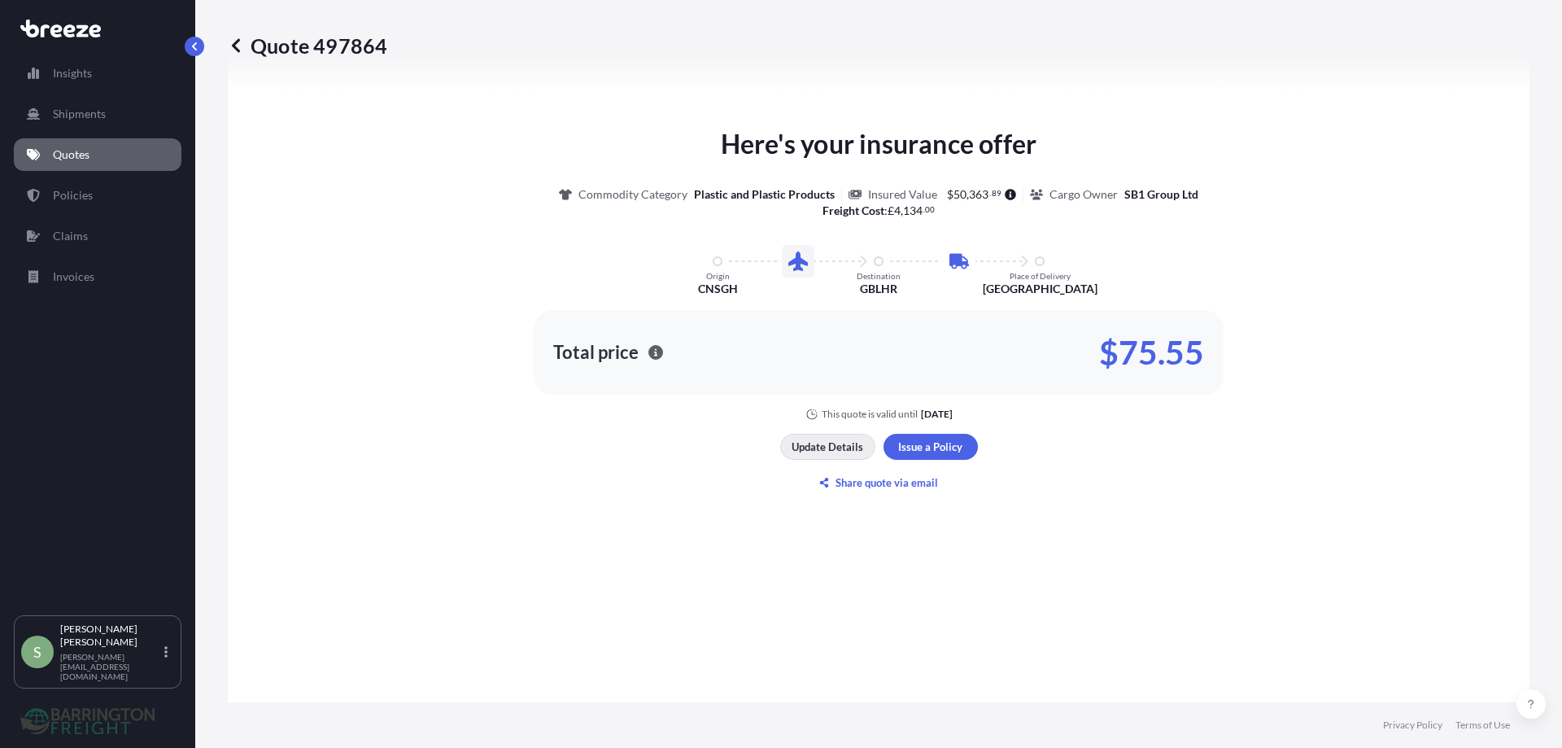
click at [815, 444] on p "Update Details" at bounding box center [828, 447] width 72 height 16
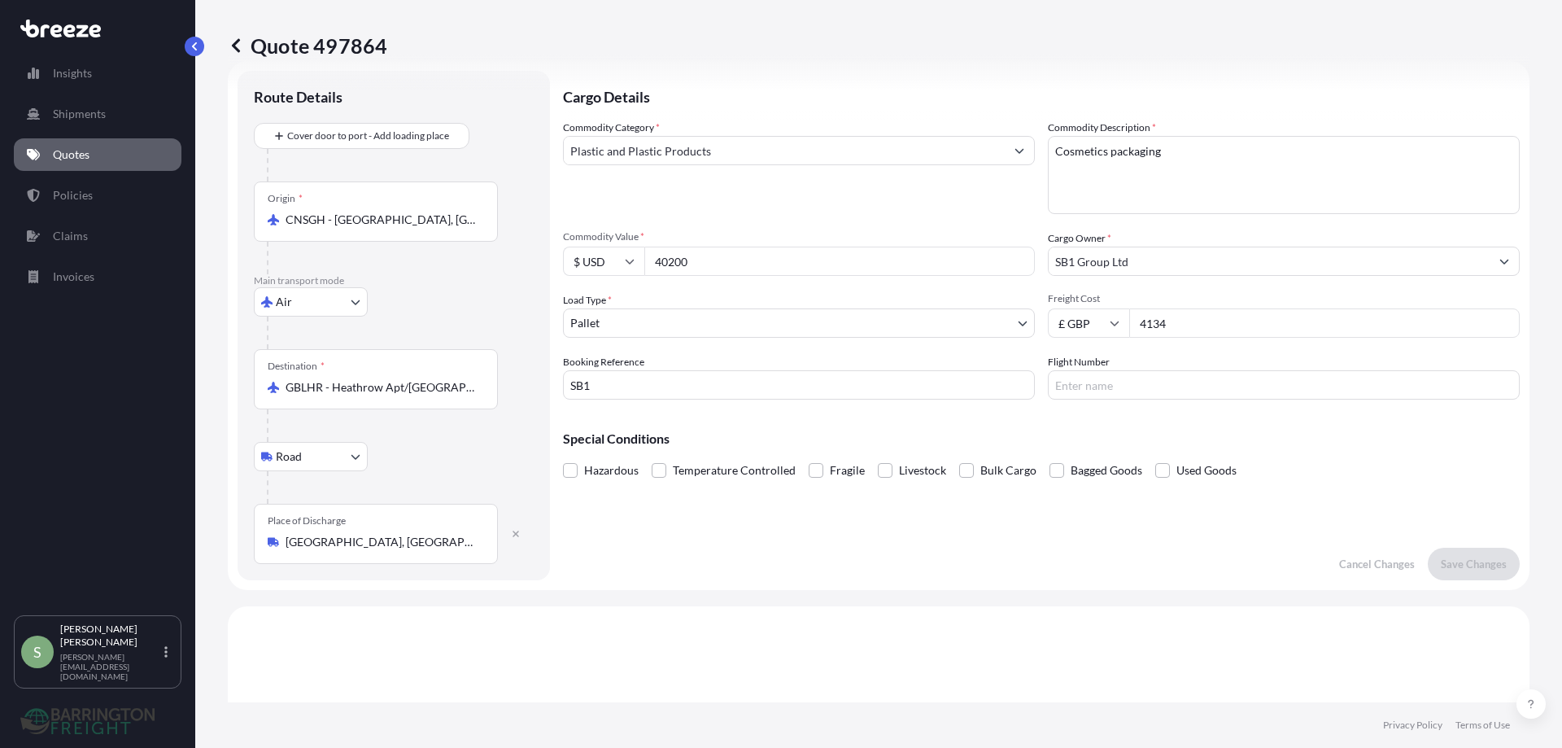
scroll to position [26, 0]
click at [630, 268] on icon at bounding box center [630, 266] width 9 height 5
click at [605, 342] on div "£ GBP" at bounding box center [604, 344] width 68 height 31
type input "£ GBP"
click at [670, 266] on input "40200" at bounding box center [839, 265] width 391 height 29
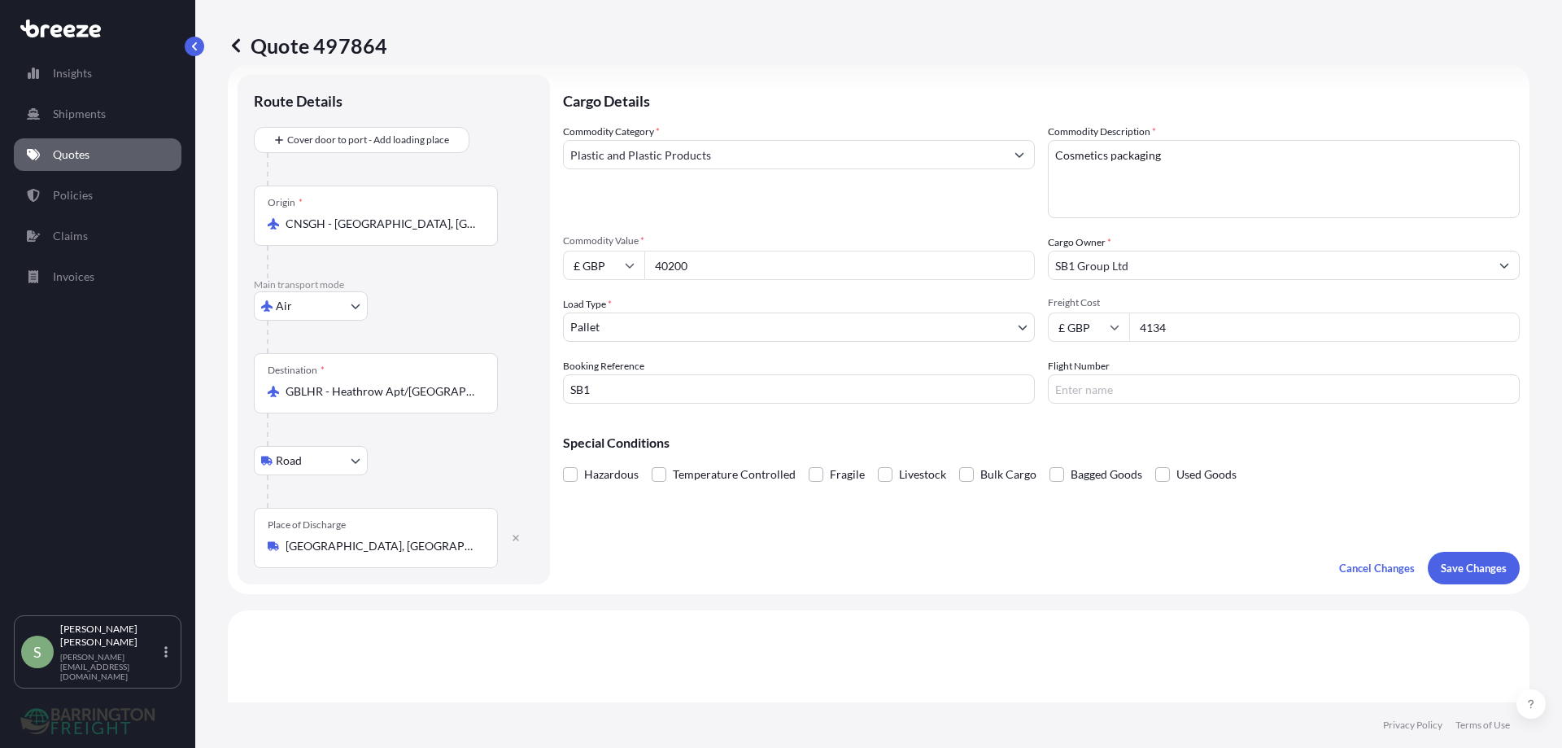
click at [669, 265] on input "40200" at bounding box center [839, 265] width 391 height 29
type input "29890"
click at [1484, 570] on p "Save Changes" at bounding box center [1474, 568] width 66 height 16
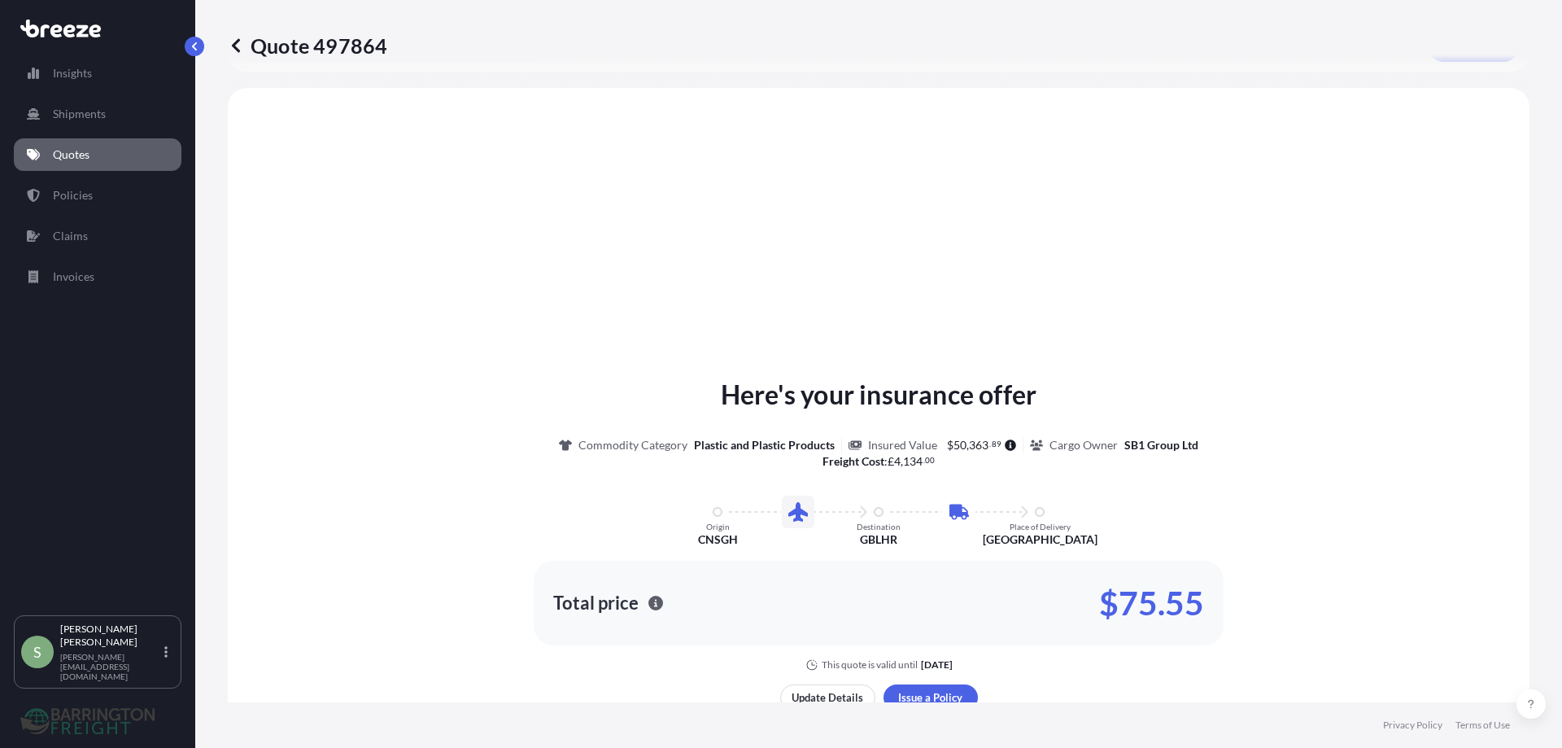
scroll to position [555, 0]
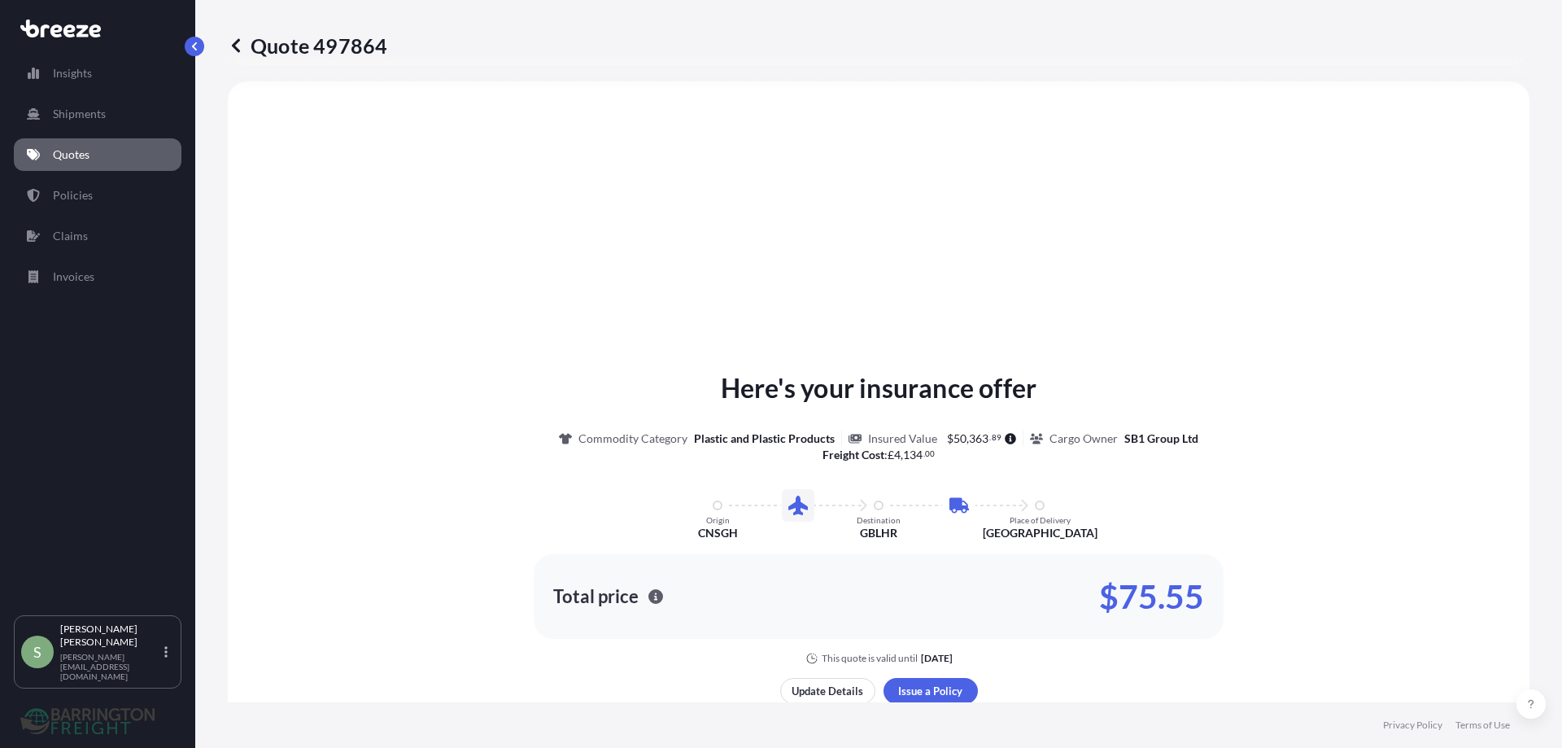
select select "Air"
select select "Road"
select select "1"
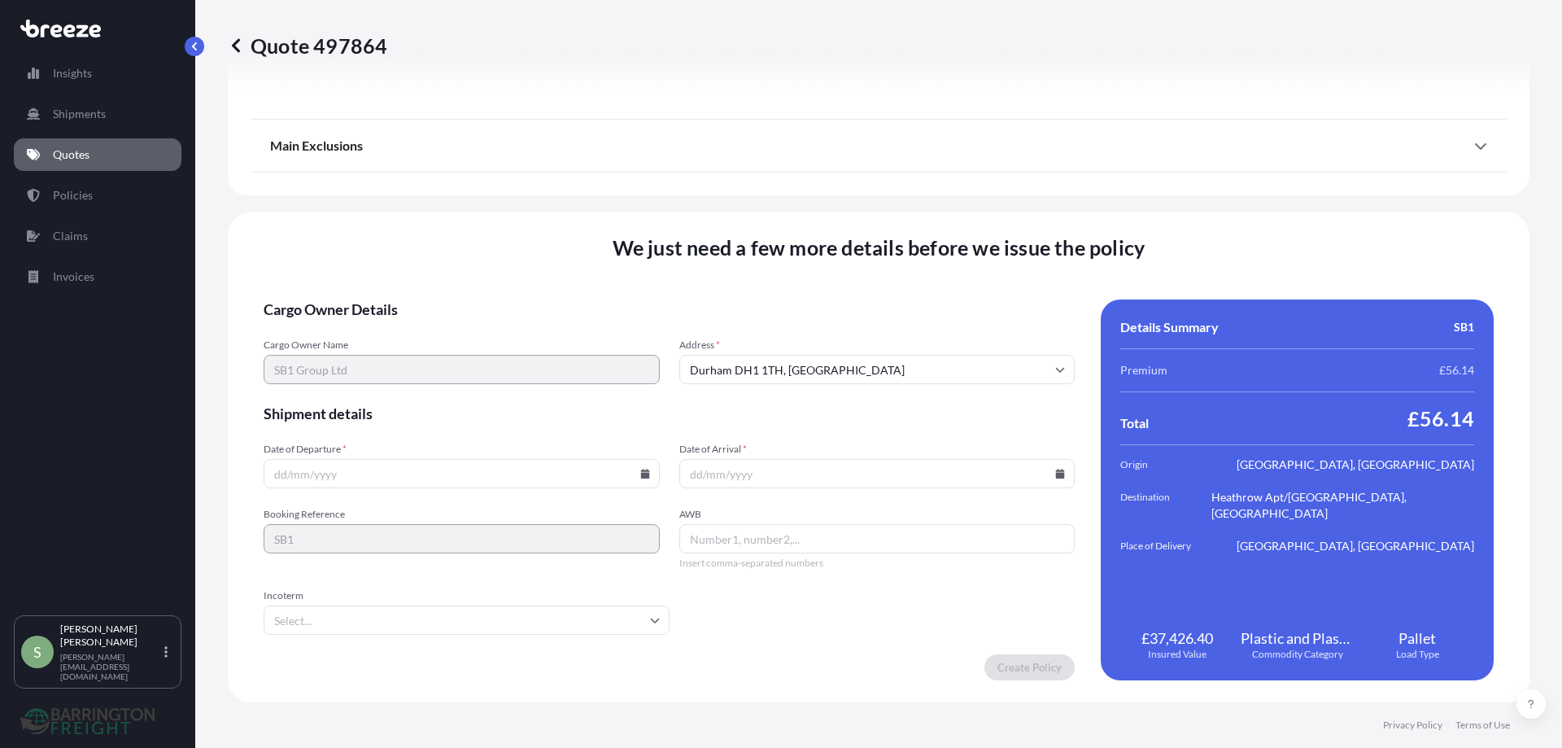
scroll to position [1965, 0]
click at [400, 474] on input "Date of Departure *" at bounding box center [462, 472] width 396 height 29
click at [640, 471] on icon at bounding box center [645, 473] width 10 height 10
click at [531, 386] on button "30" at bounding box center [535, 390] width 26 height 26
type input "[DATE]"
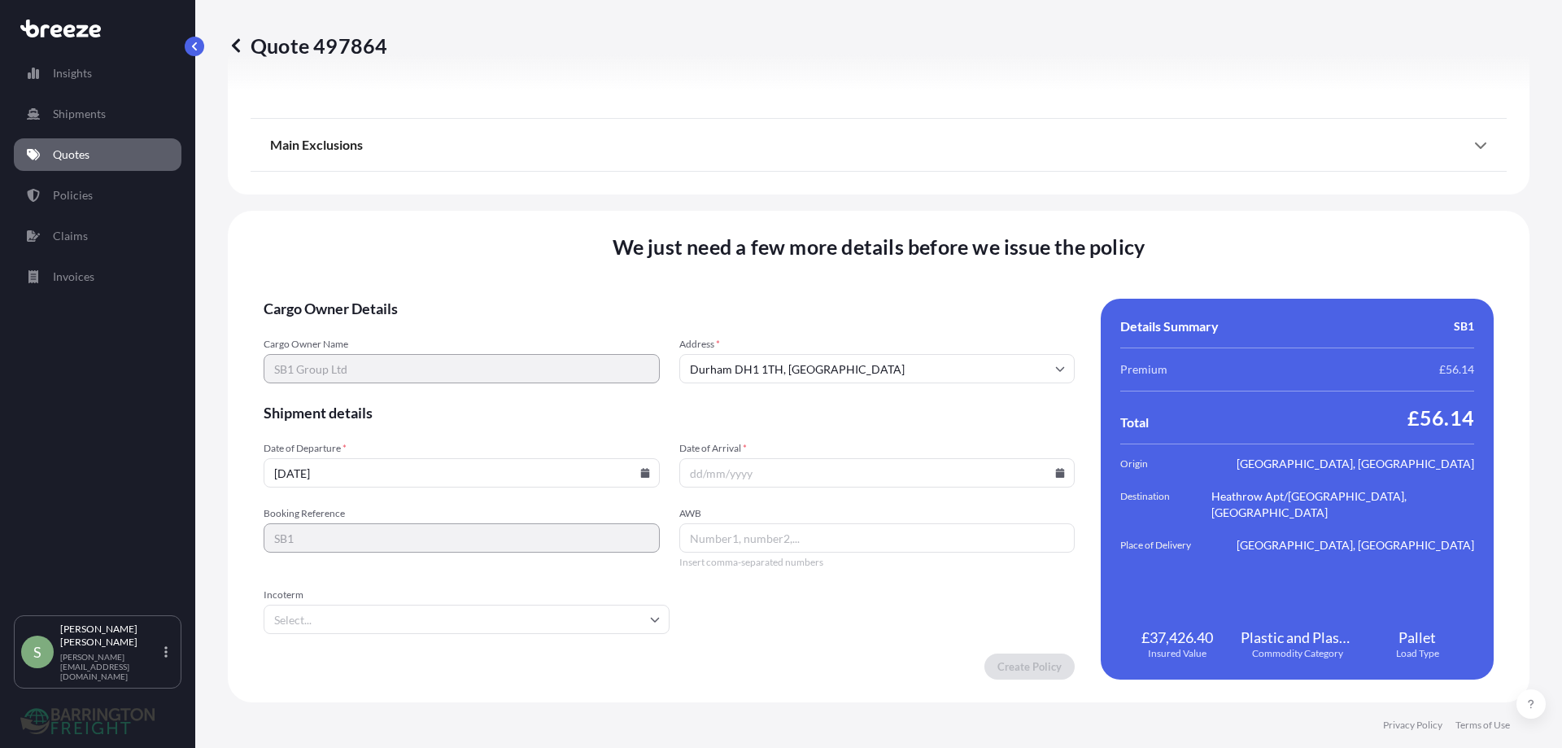
click at [717, 474] on input "Date of Arrival *" at bounding box center [877, 472] width 396 height 29
click at [1056, 475] on icon at bounding box center [1060, 473] width 9 height 10
click at [990, 192] on button at bounding box center [982, 199] width 26 height 26
click at [837, 295] on button "10" at bounding box center [833, 297] width 26 height 26
type input "[DATE]"
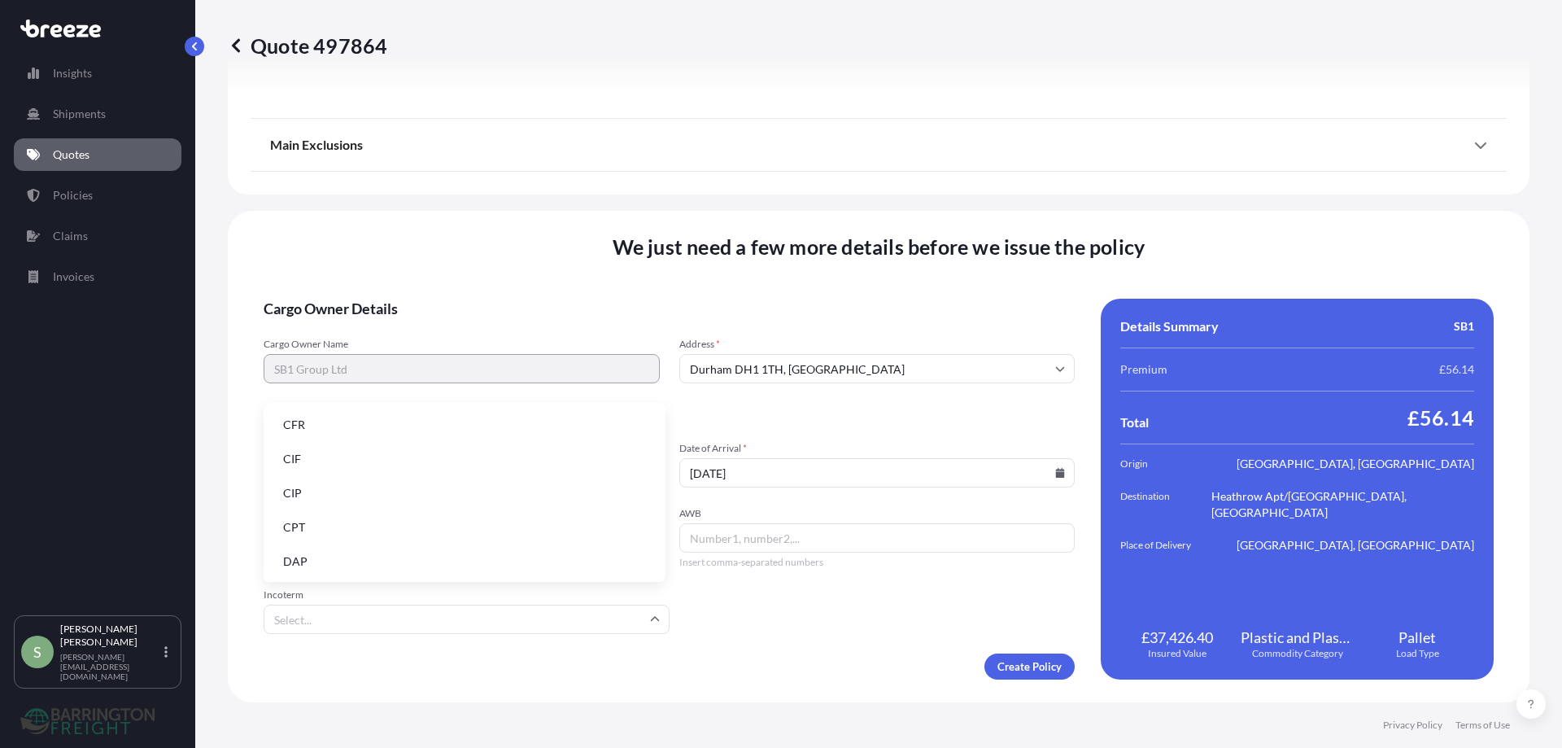
click at [610, 619] on input "Incoterm" at bounding box center [467, 619] width 406 height 29
click at [290, 558] on li "FOB" at bounding box center [464, 559] width 389 height 31
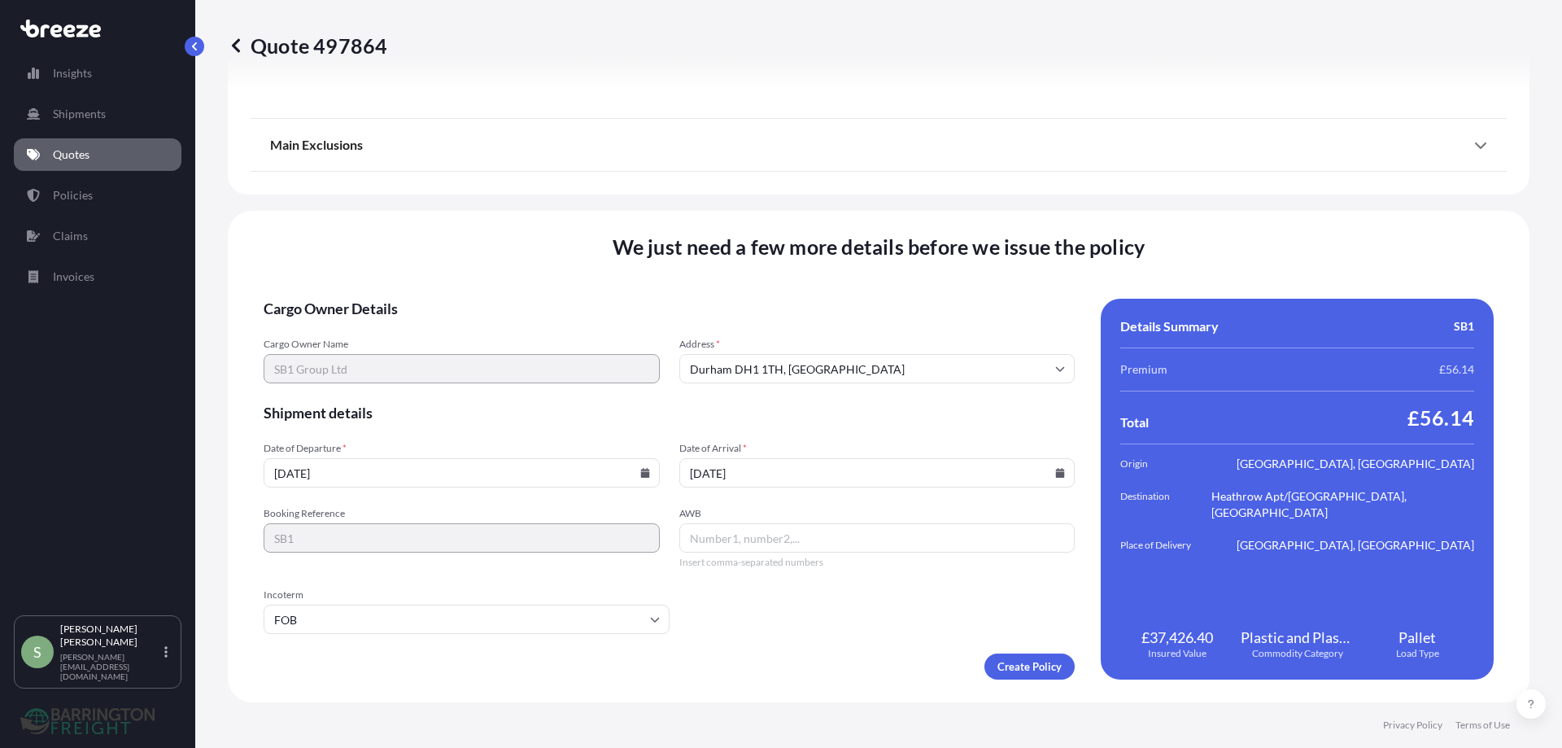
click at [798, 619] on form "Cargo Owner Details Cargo Owner Name SB1 Group Ltd Address * [GEOGRAPHIC_DATA] …" at bounding box center [669, 489] width 811 height 381
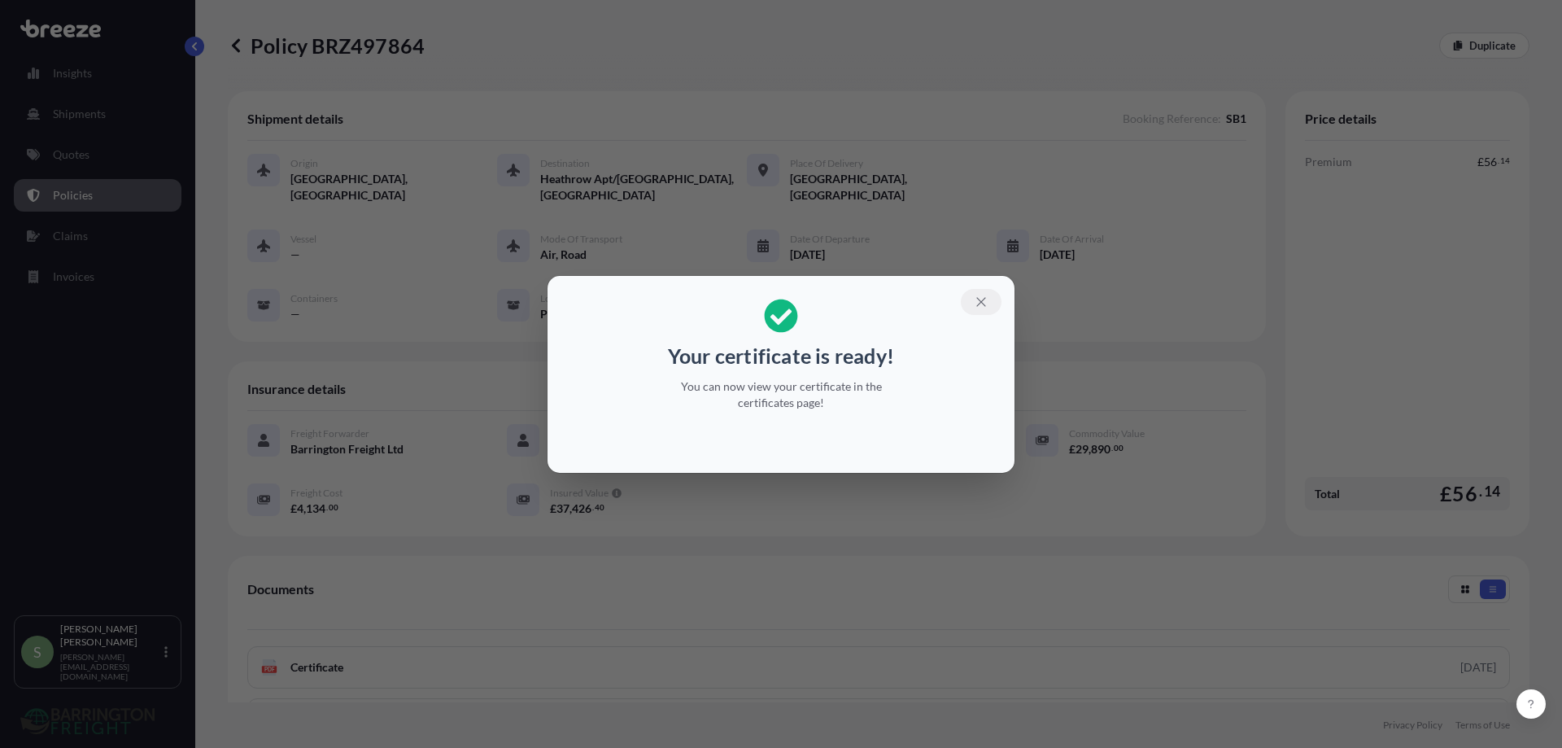
click at [987, 297] on icon "button" at bounding box center [981, 302] width 15 height 15
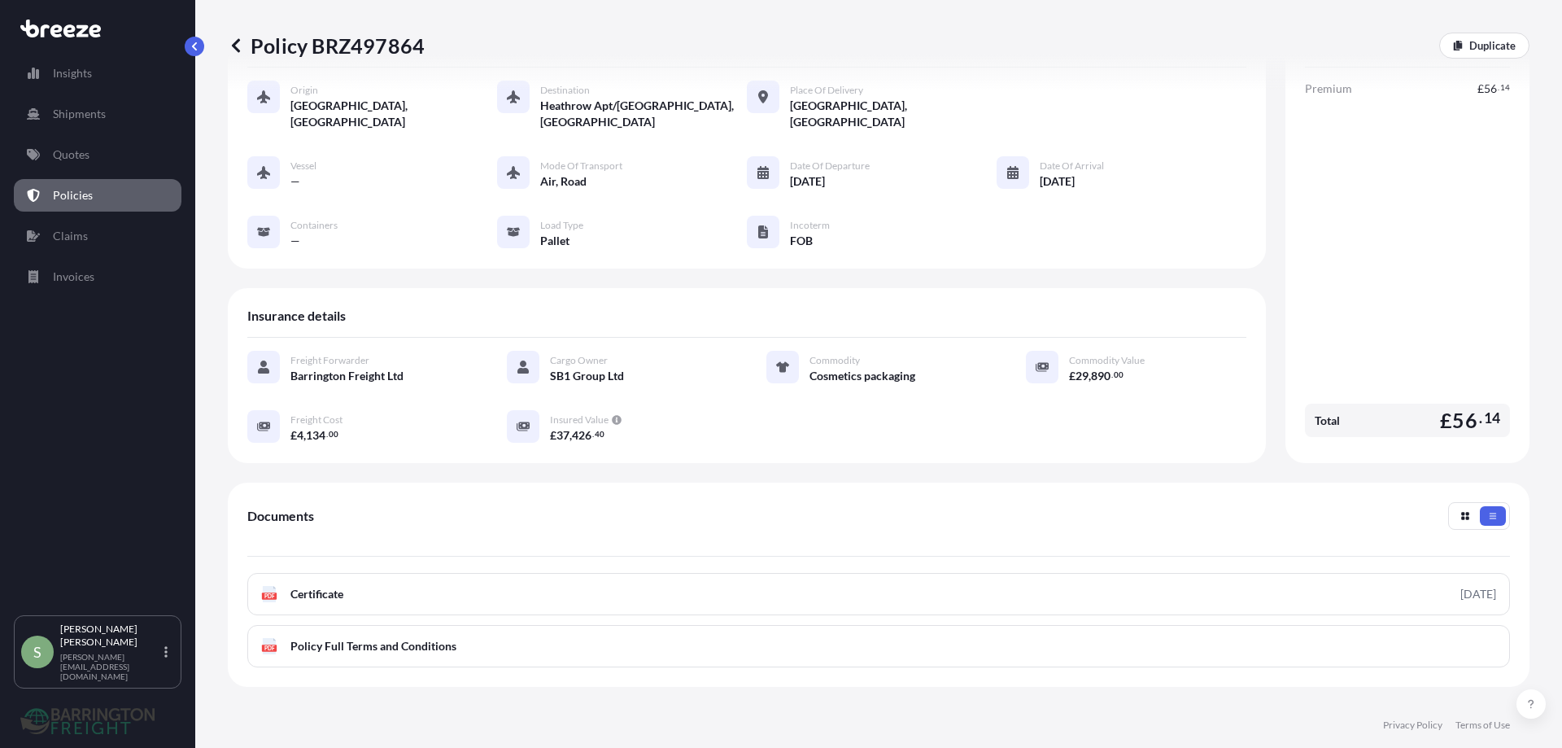
scroll to position [163, 0]
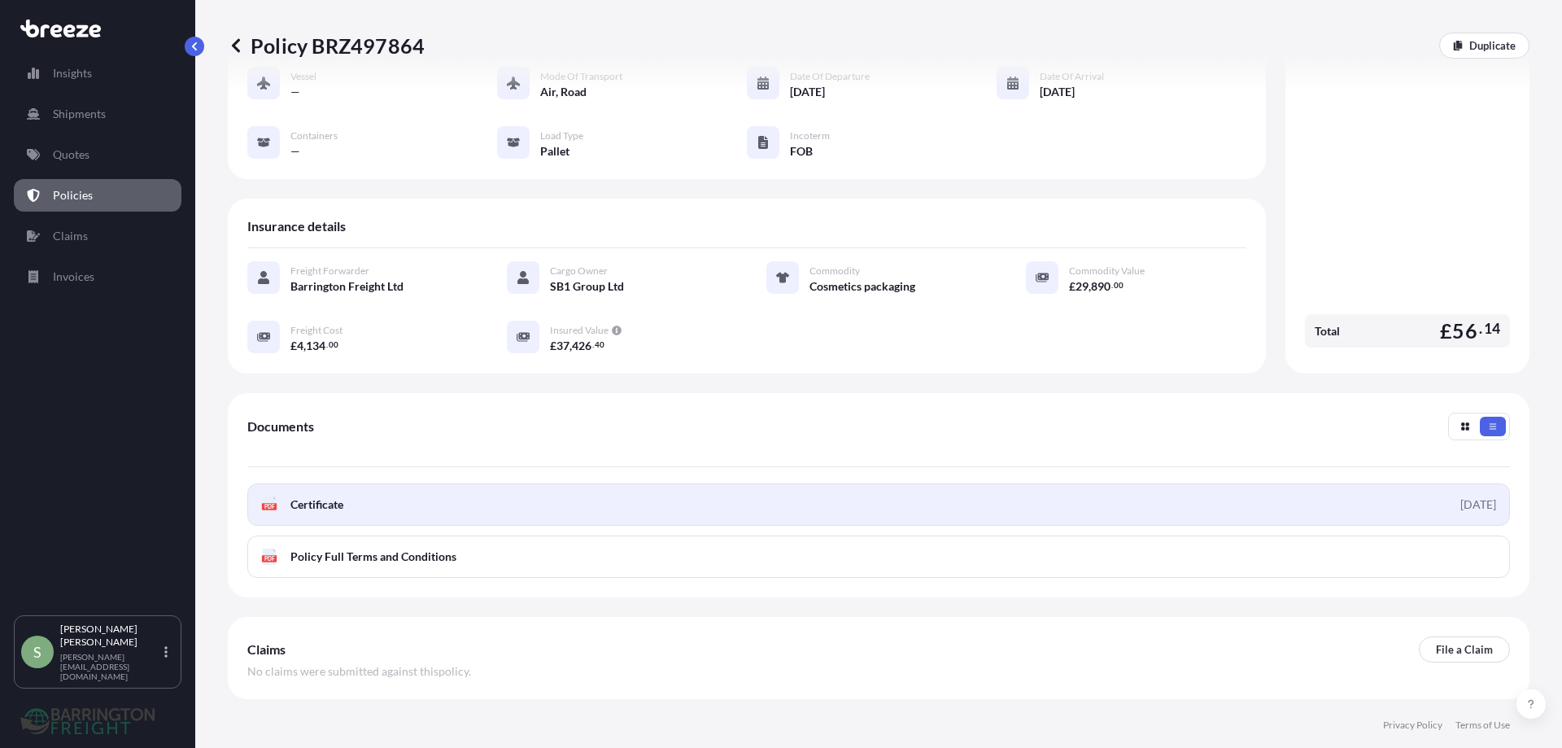
click at [312, 496] on span "Certificate" at bounding box center [316, 504] width 53 height 16
